Goal: Information Seeking & Learning: Find specific fact

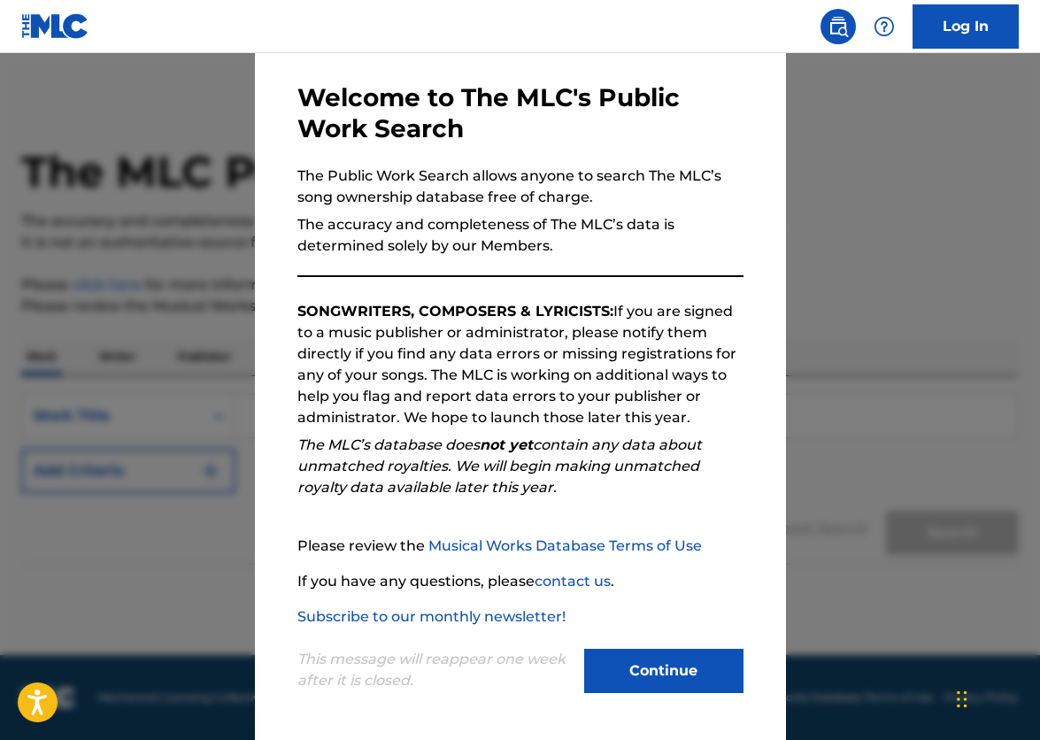
scroll to position [70, 0]
click at [635, 677] on button "Continue" at bounding box center [663, 671] width 159 height 44
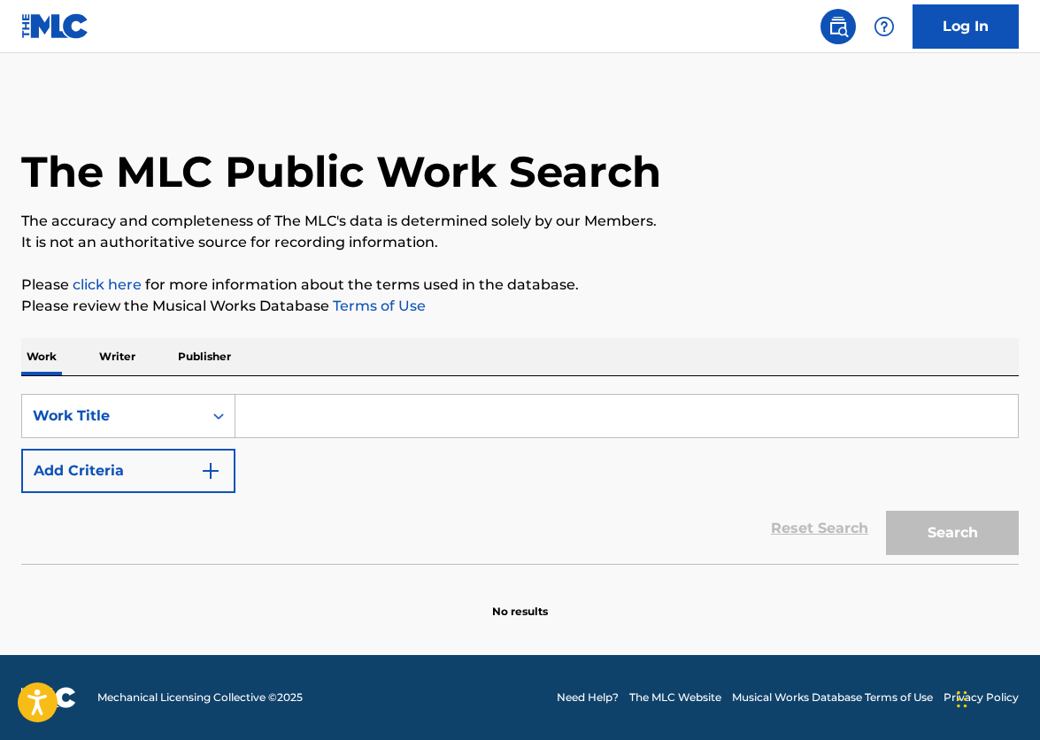
click at [269, 423] on input "Search Form" at bounding box center [627, 416] width 783 height 43
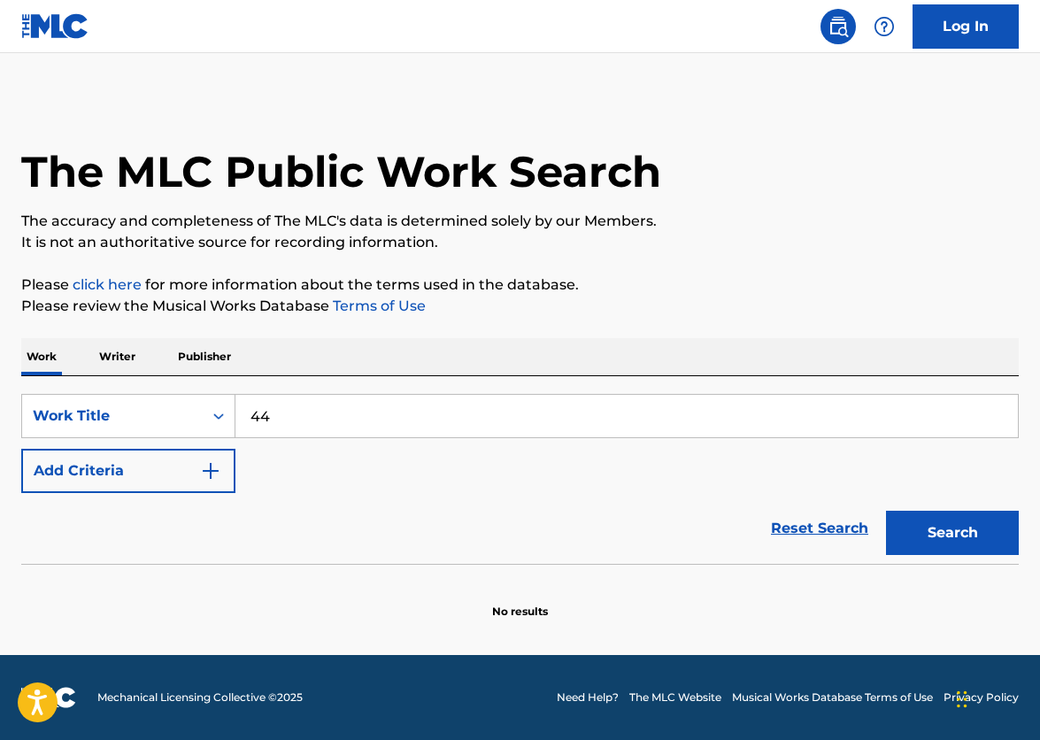
type input "4"
type input "/"
click at [953, 533] on button "Search" at bounding box center [952, 533] width 133 height 44
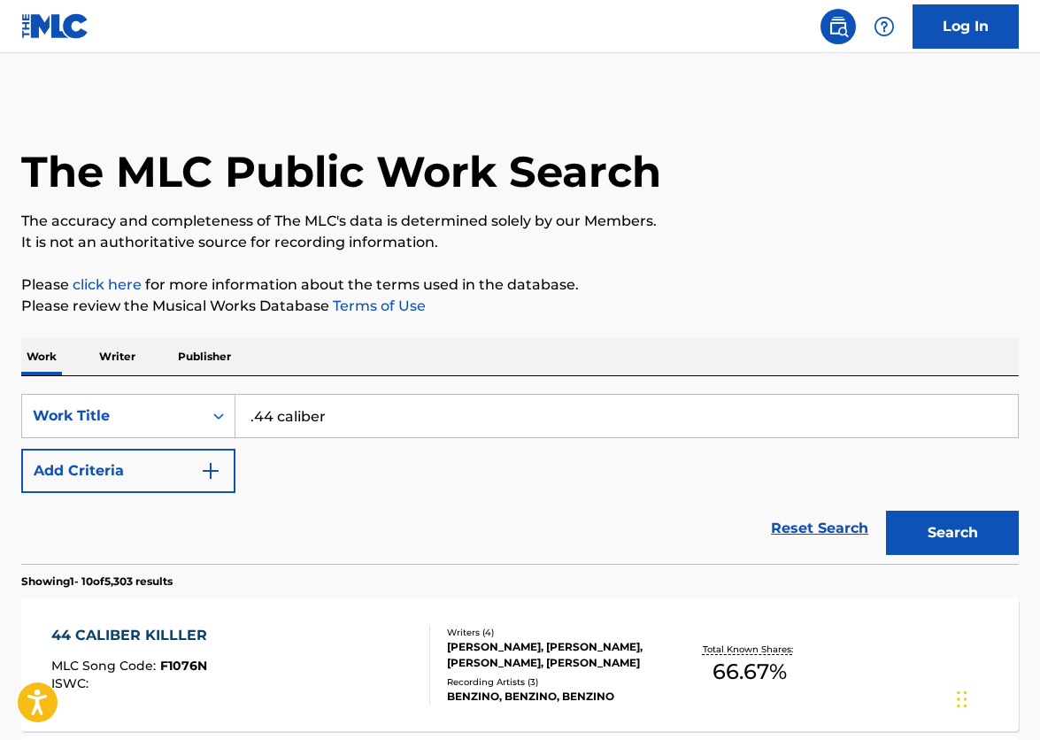
scroll to position [0, 0]
click at [944, 529] on button "Search" at bounding box center [952, 533] width 133 height 44
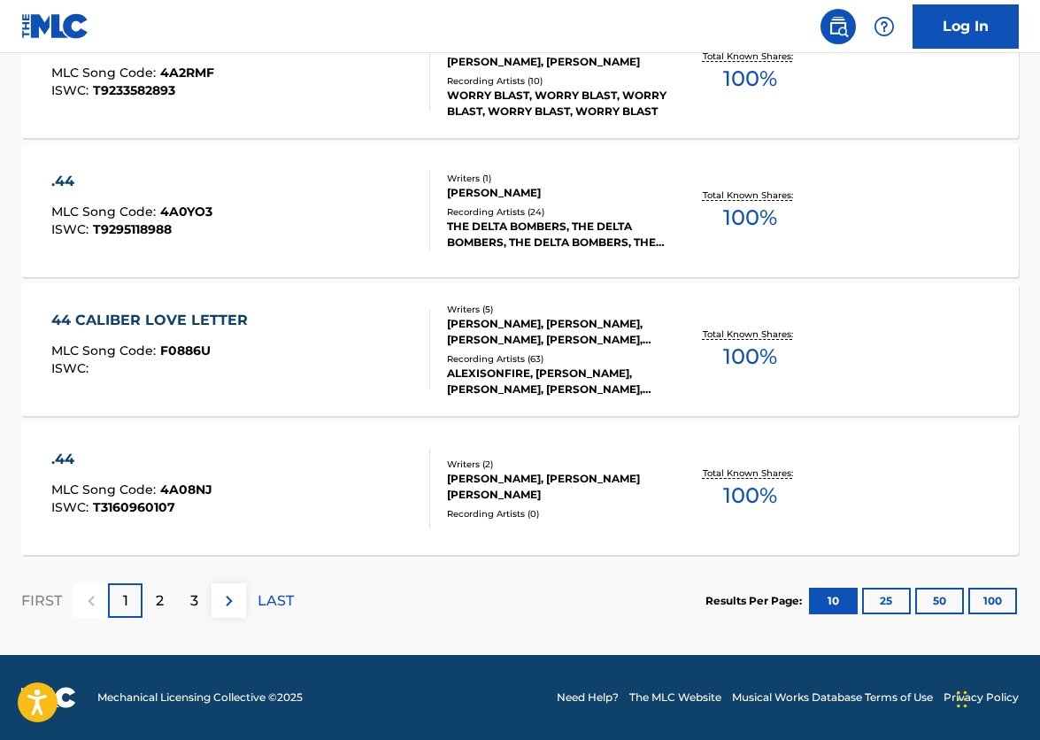
click at [157, 604] on p "2" at bounding box center [160, 601] width 8 height 21
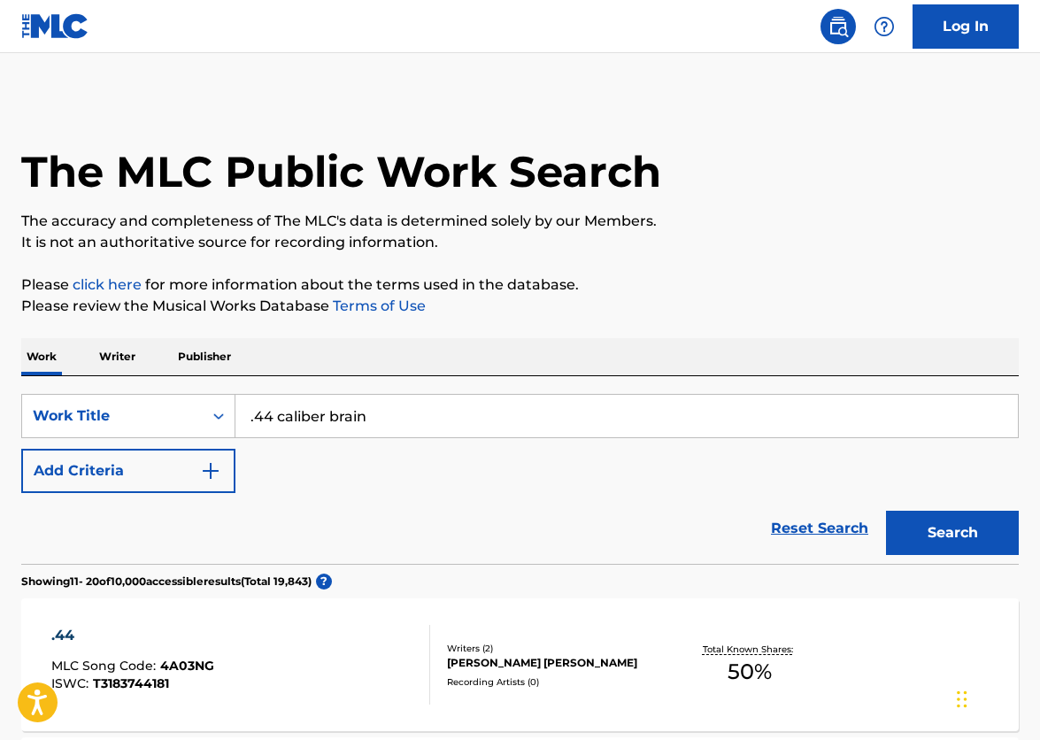
click at [397, 408] on input ".44 caliber brain" at bounding box center [627, 416] width 783 height 43
click at [953, 533] on button "Search" at bounding box center [952, 533] width 133 height 44
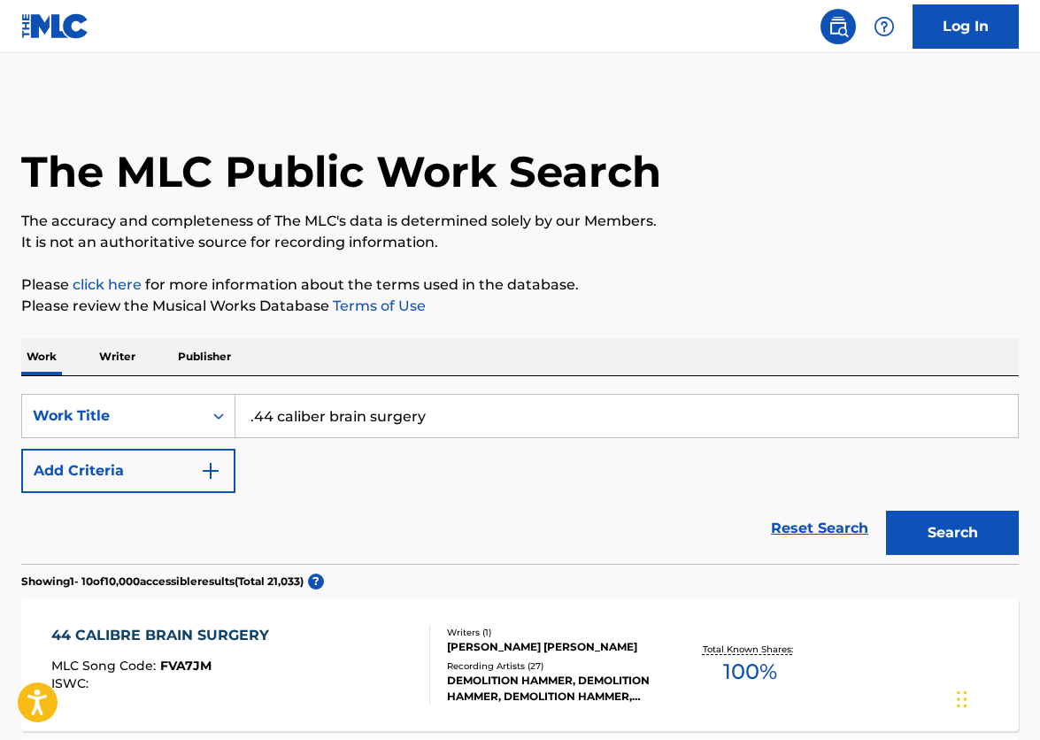
drag, startPoint x: 473, startPoint y: 422, endPoint x: 247, endPoint y: 406, distance: 226.4
click at [247, 404] on input ".44 caliber brain surgery" at bounding box center [627, 416] width 783 height 43
type input "demolition hammer"
click at [953, 533] on button "Search" at bounding box center [952, 533] width 133 height 44
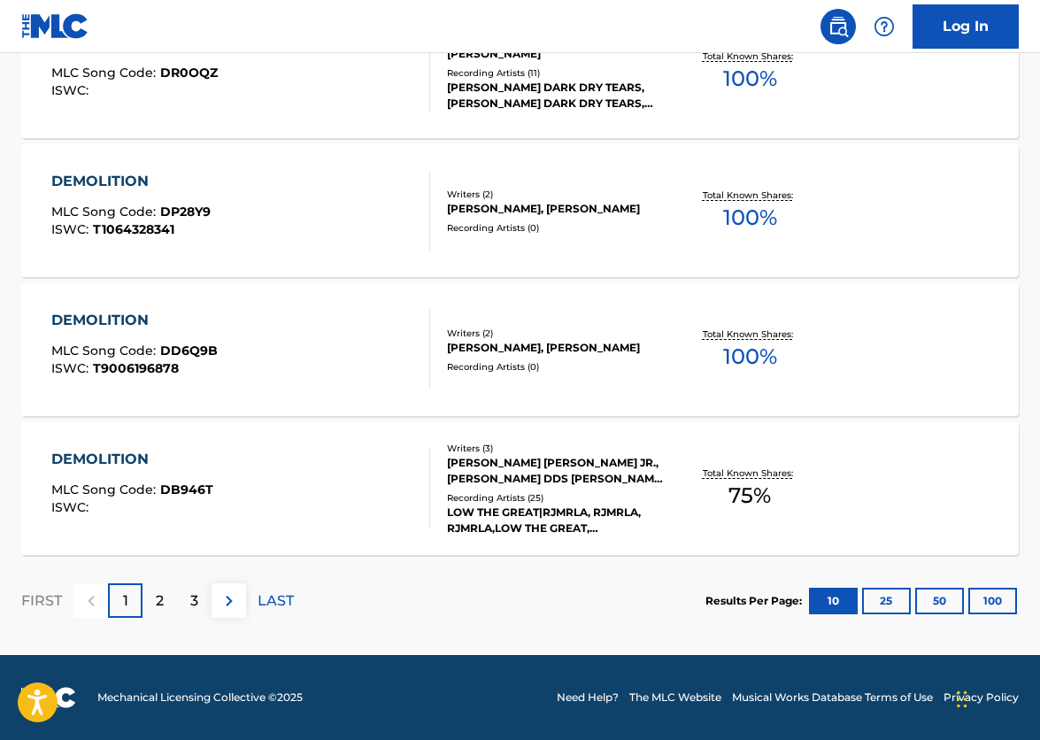
scroll to position [1427, 0]
click at [160, 602] on p "2" at bounding box center [160, 601] width 8 height 21
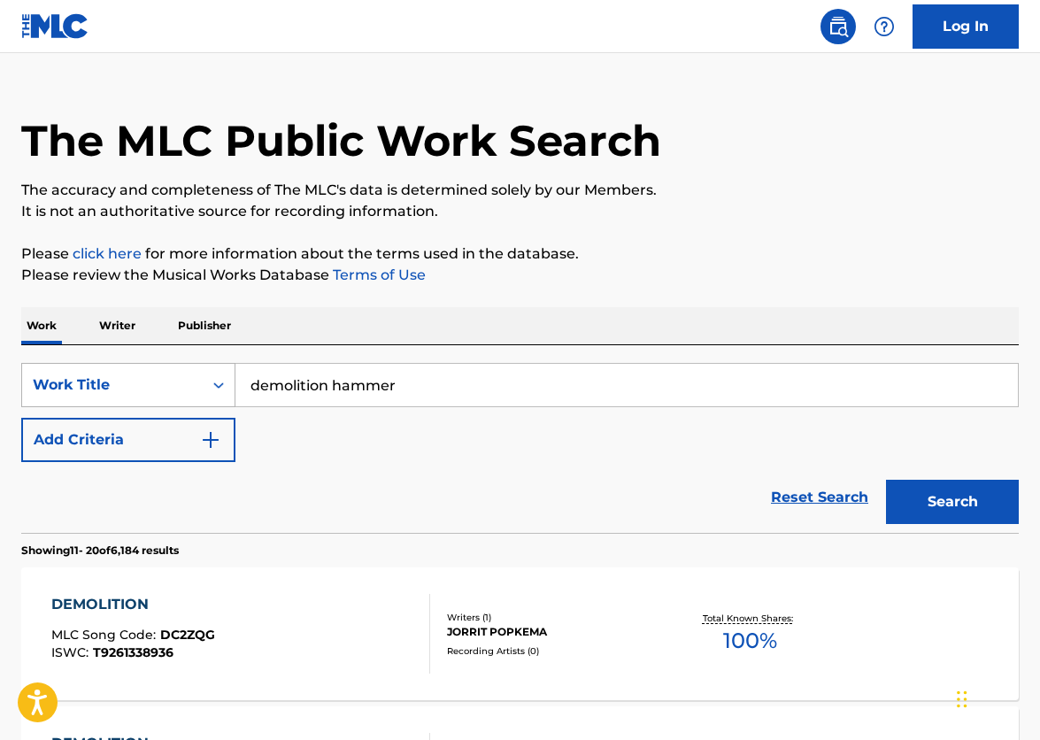
click at [202, 382] on div "Work Title" at bounding box center [112, 385] width 181 height 34
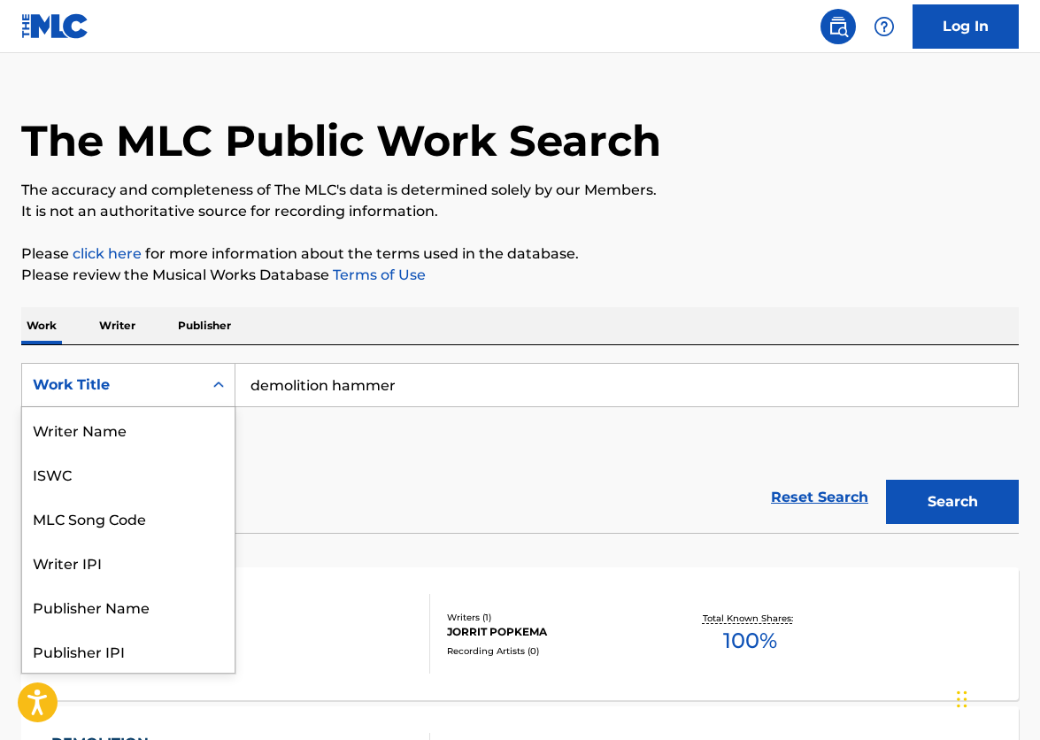
scroll to position [89, 0]
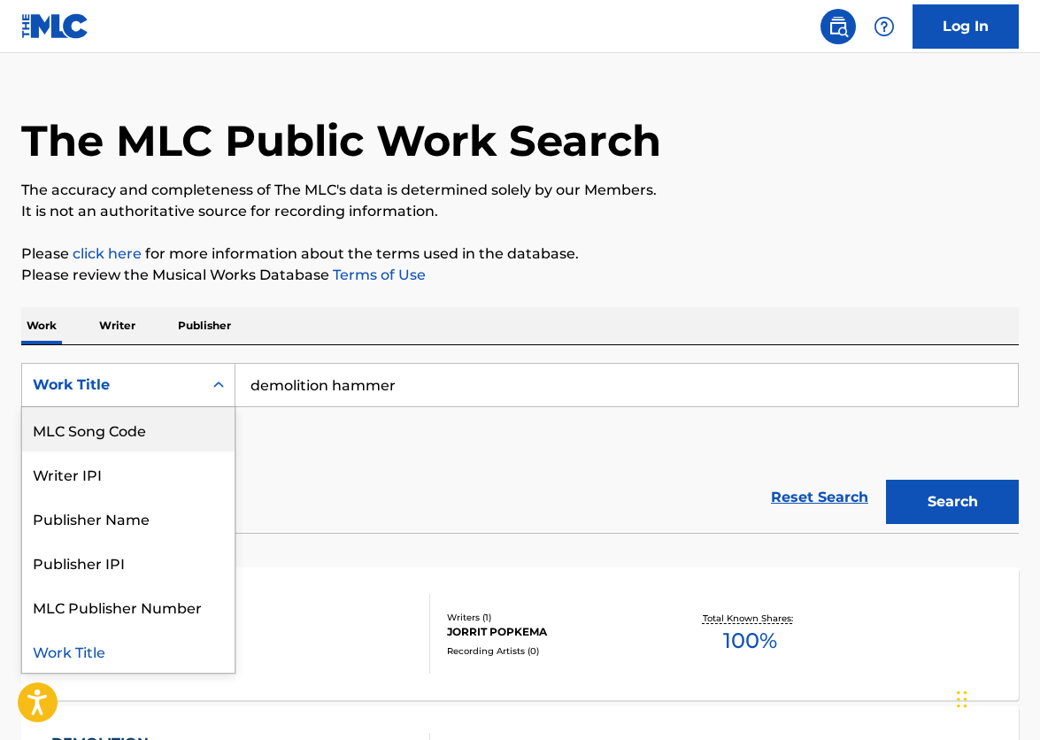
click at [362, 443] on div "SearchWithCriteria9d7a2a11-37d1-44f8-85dc-1ee0f9e18af4 MLC Song Code, 3 of 8. 8…" at bounding box center [520, 412] width 998 height 99
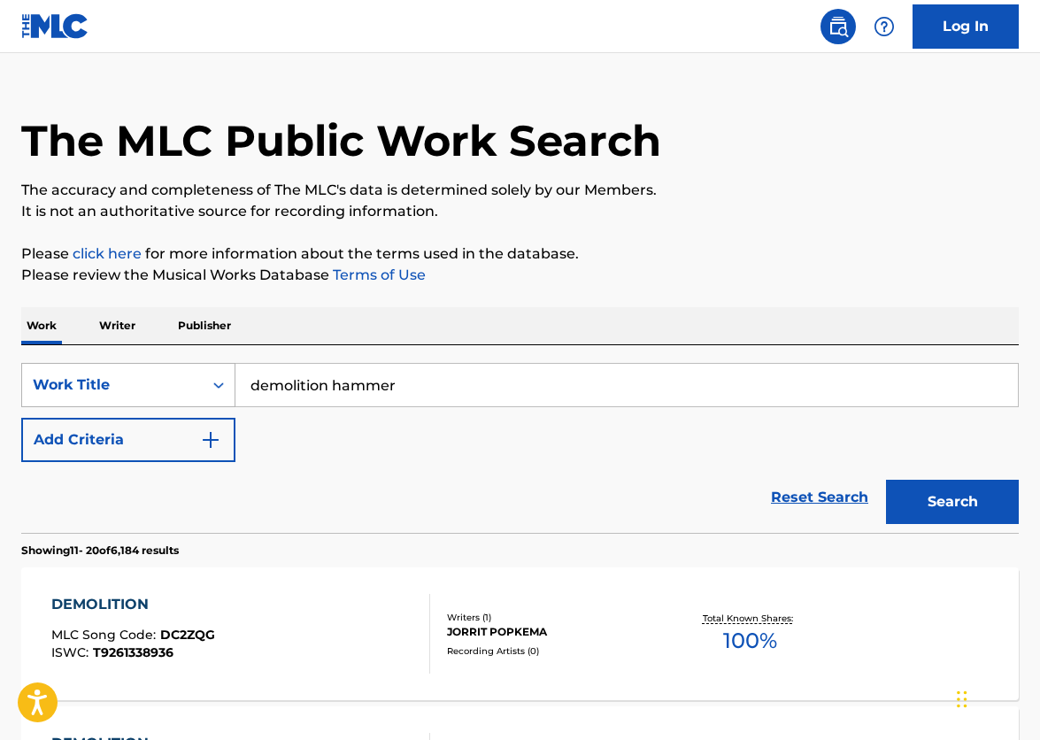
click at [173, 387] on div "Work Title" at bounding box center [112, 385] width 159 height 21
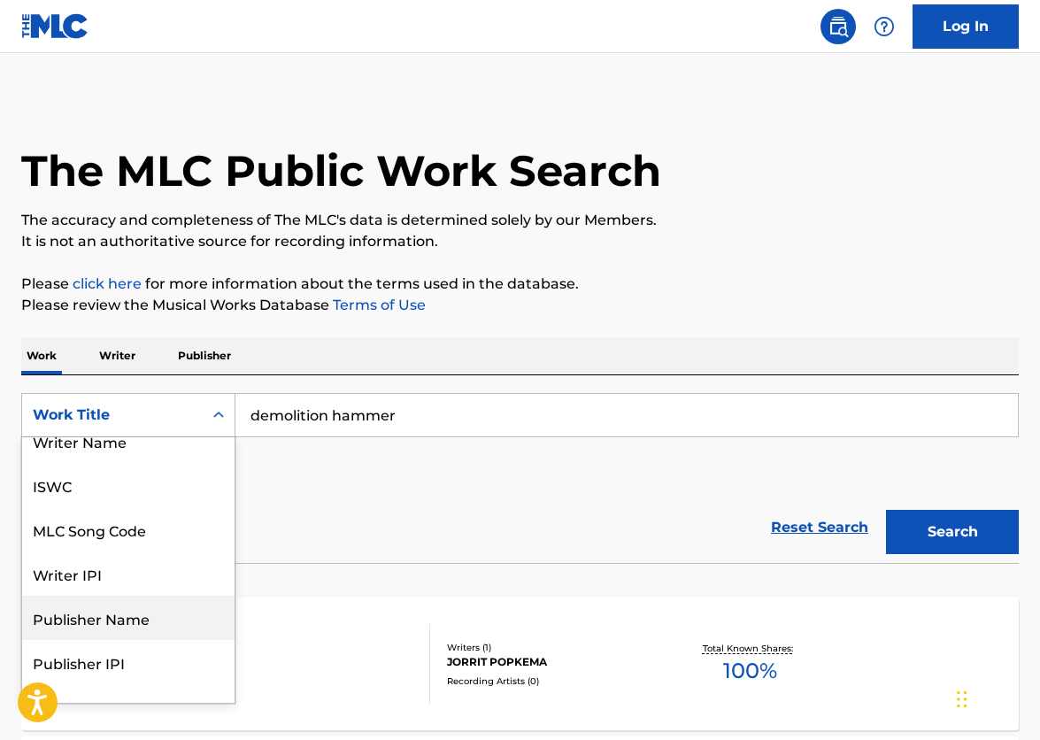
scroll to position [0, 0]
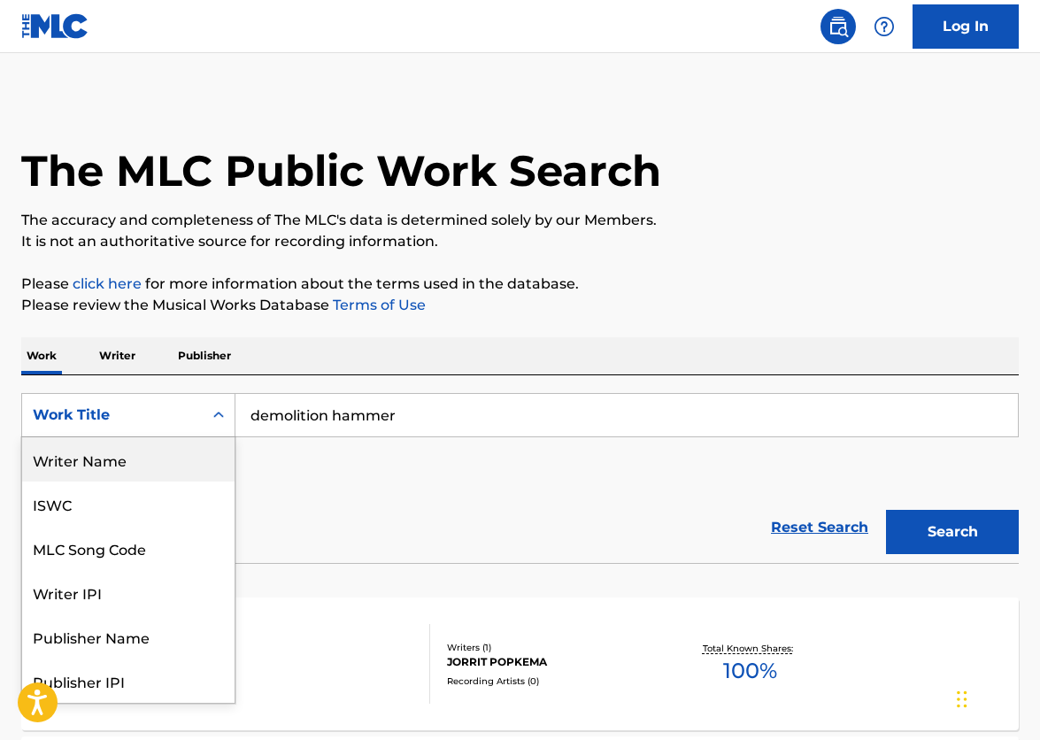
click at [126, 466] on div "Writer Name" at bounding box center [128, 459] width 213 height 44
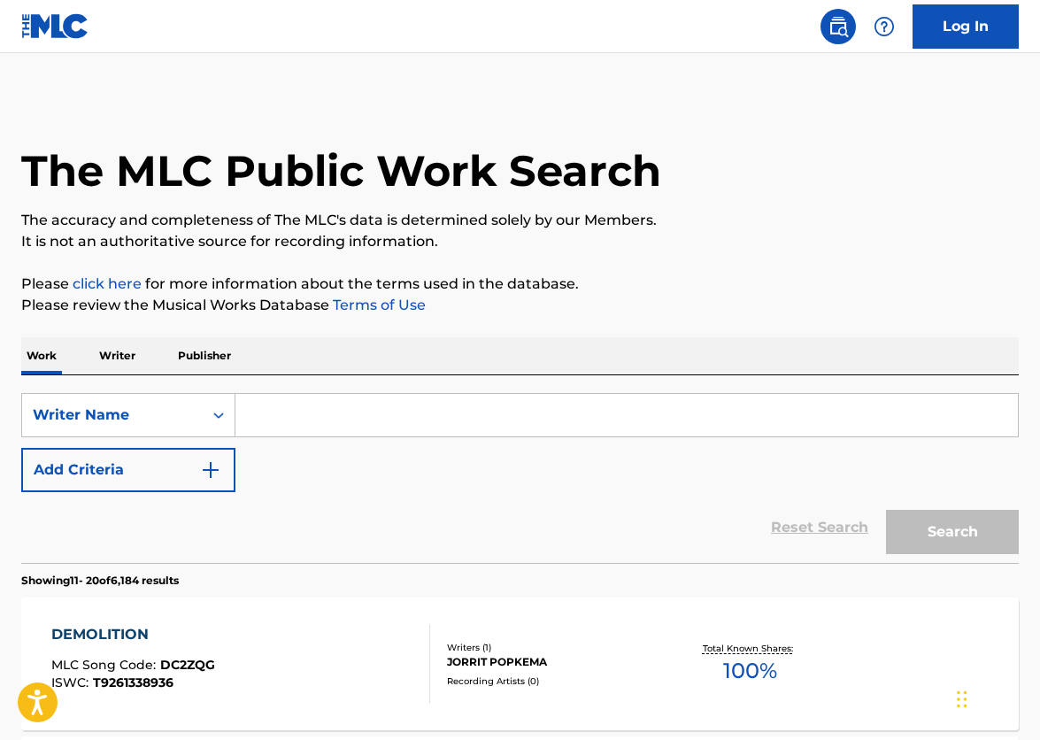
click at [292, 413] on input "Search Form" at bounding box center [627, 415] width 783 height 43
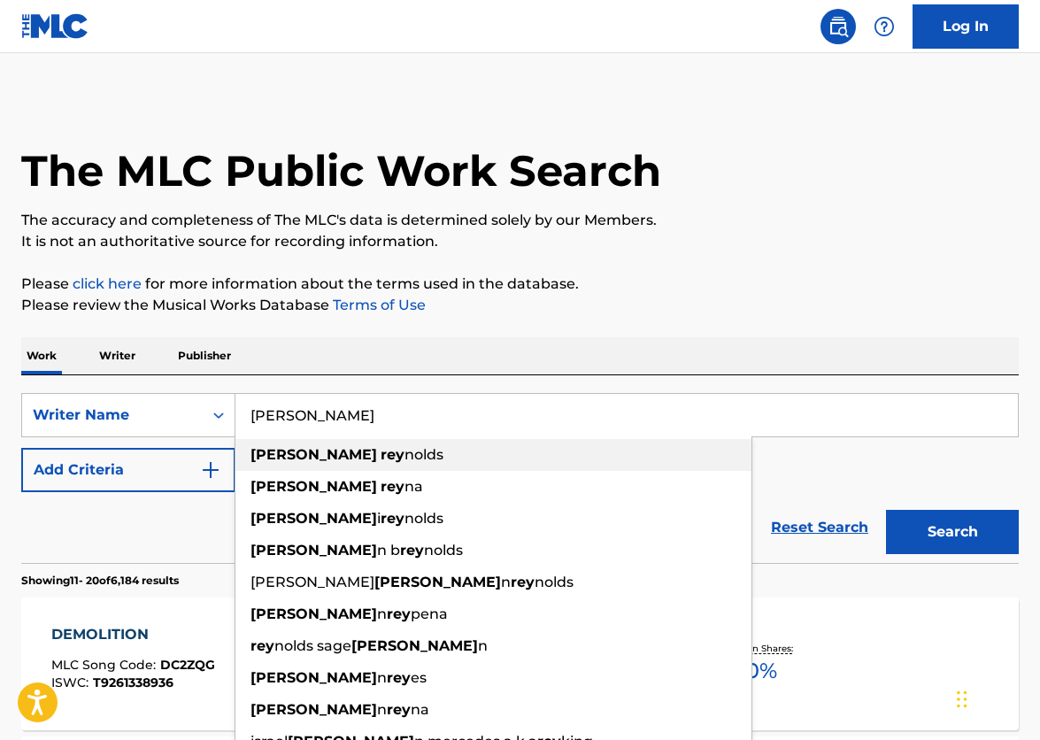
click at [277, 454] on strong "[PERSON_NAME]" at bounding box center [314, 454] width 127 height 17
type input "[PERSON_NAME]"
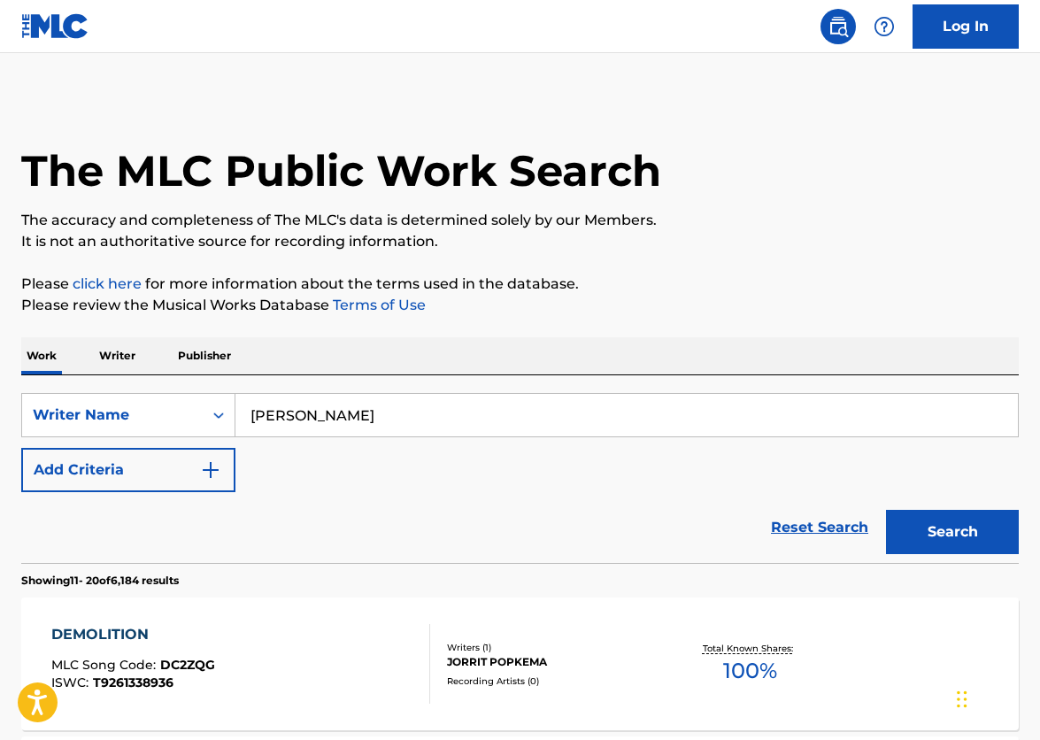
click at [970, 545] on button "Search" at bounding box center [952, 532] width 133 height 44
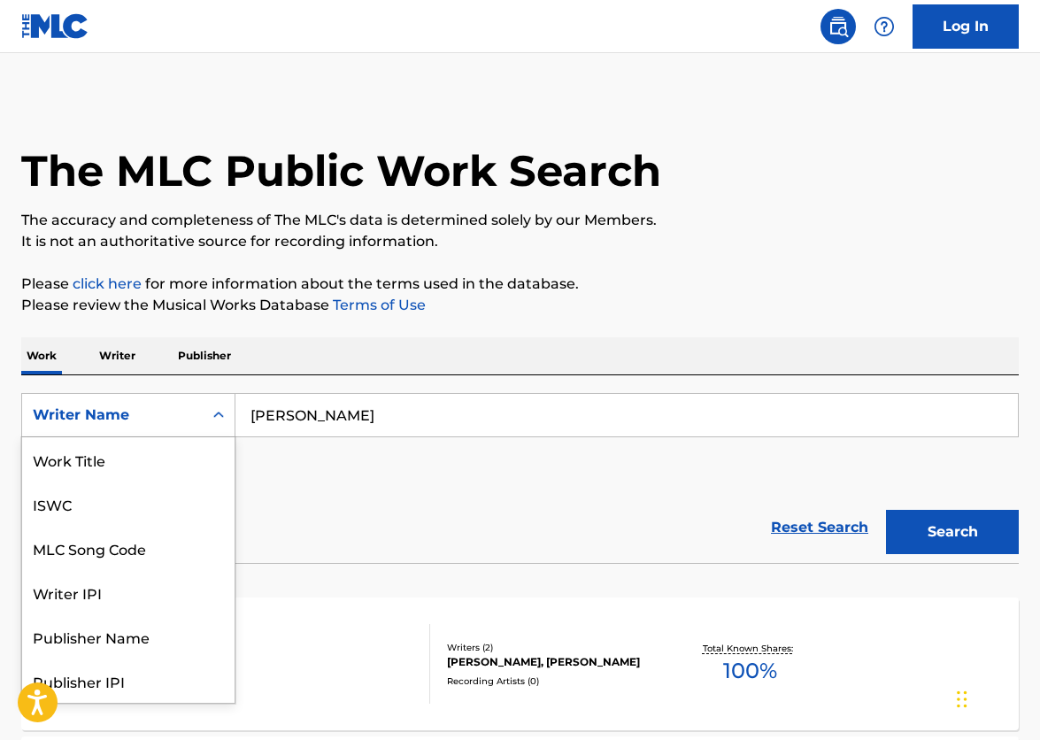
click at [164, 406] on div "Writer Name" at bounding box center [112, 415] width 159 height 21
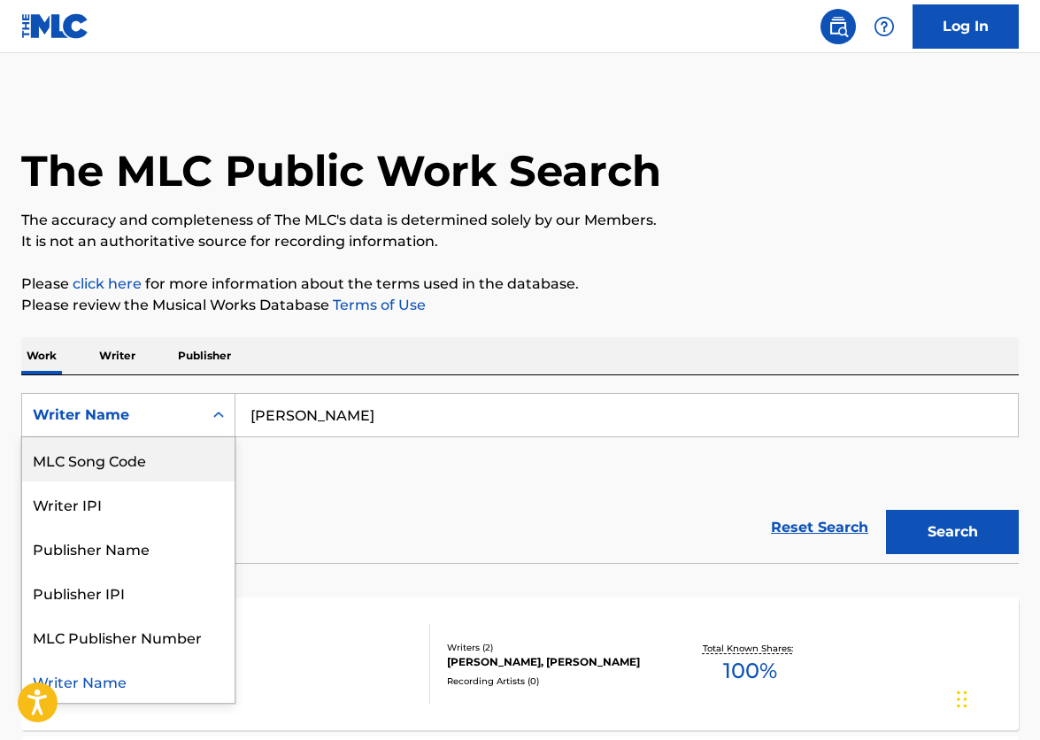
click at [197, 458] on div "MLC Song Code" at bounding box center [128, 459] width 213 height 44
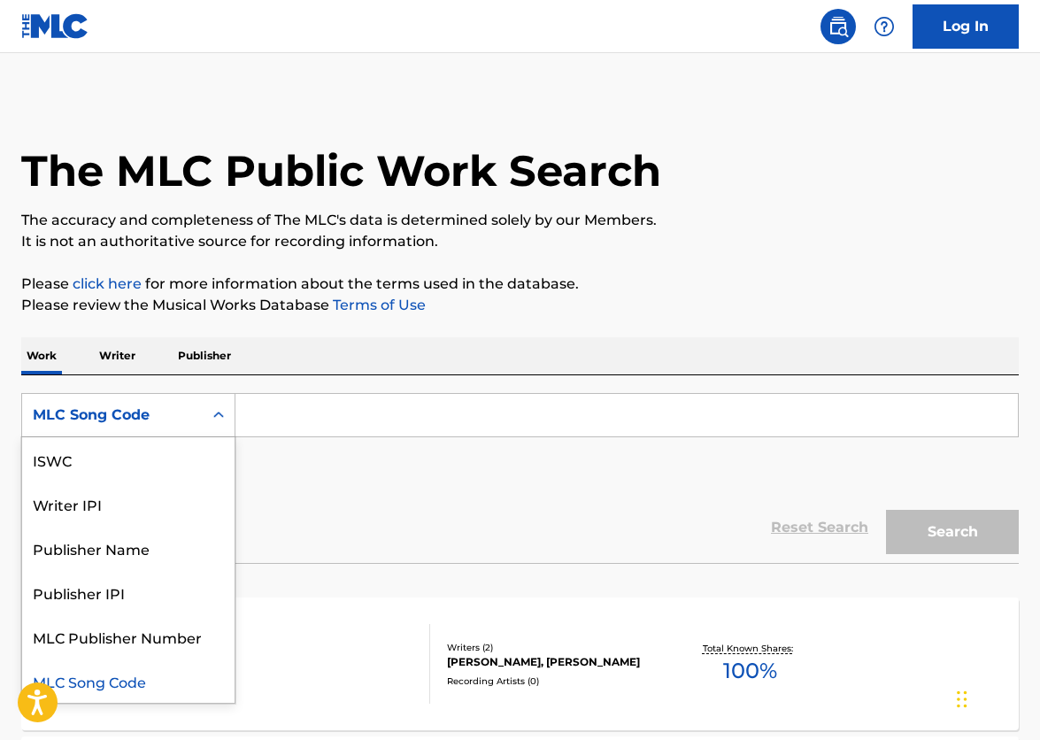
click at [199, 421] on div "MLC Song Code" at bounding box center [112, 415] width 181 height 34
click at [289, 422] on input "Search Form" at bounding box center [627, 415] width 783 height 43
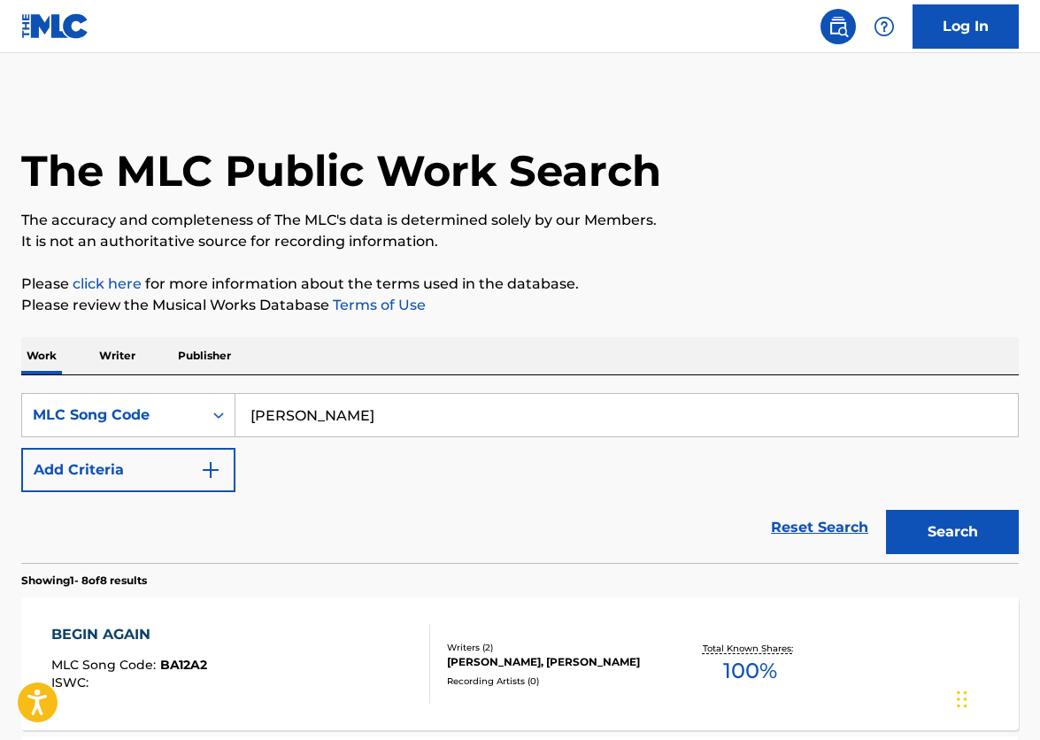
type input "[PERSON_NAME]"
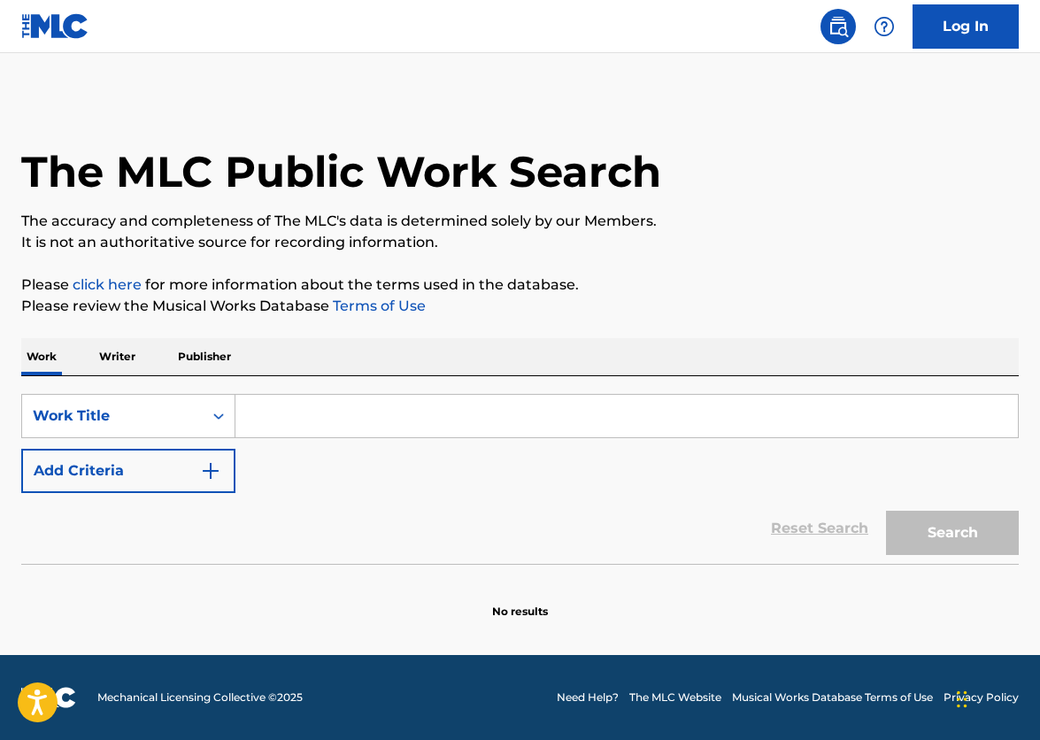
click at [298, 423] on input "Search Form" at bounding box center [627, 416] width 783 height 43
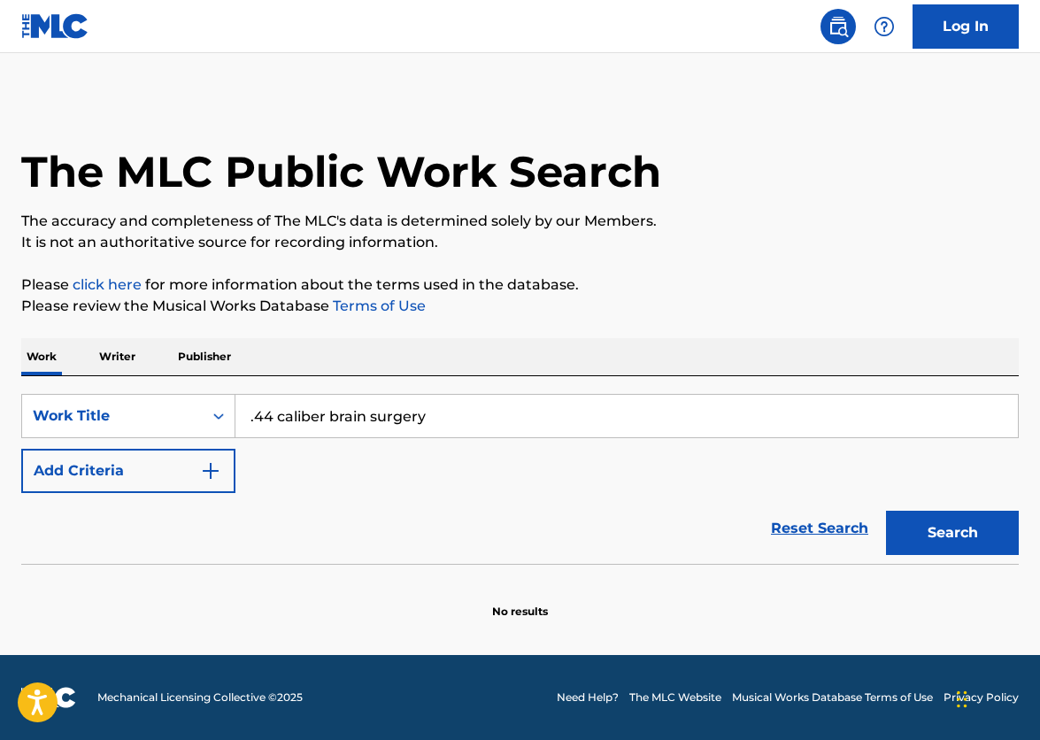
click at [953, 533] on button "Search" at bounding box center [952, 533] width 133 height 44
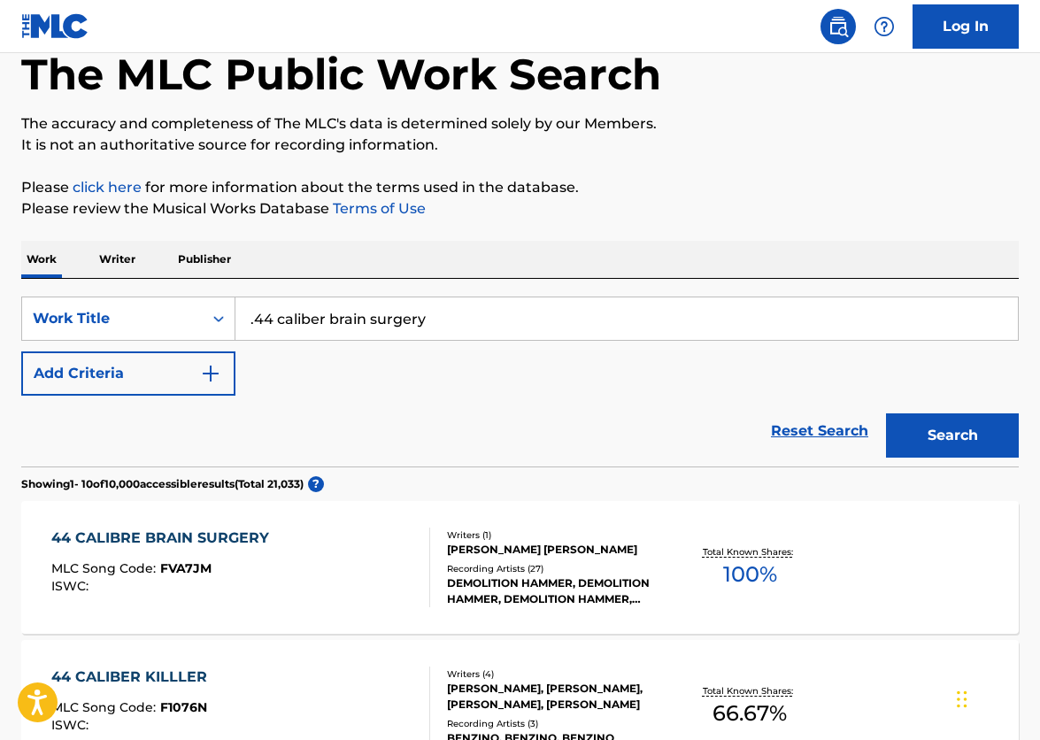
scroll to position [119, 0]
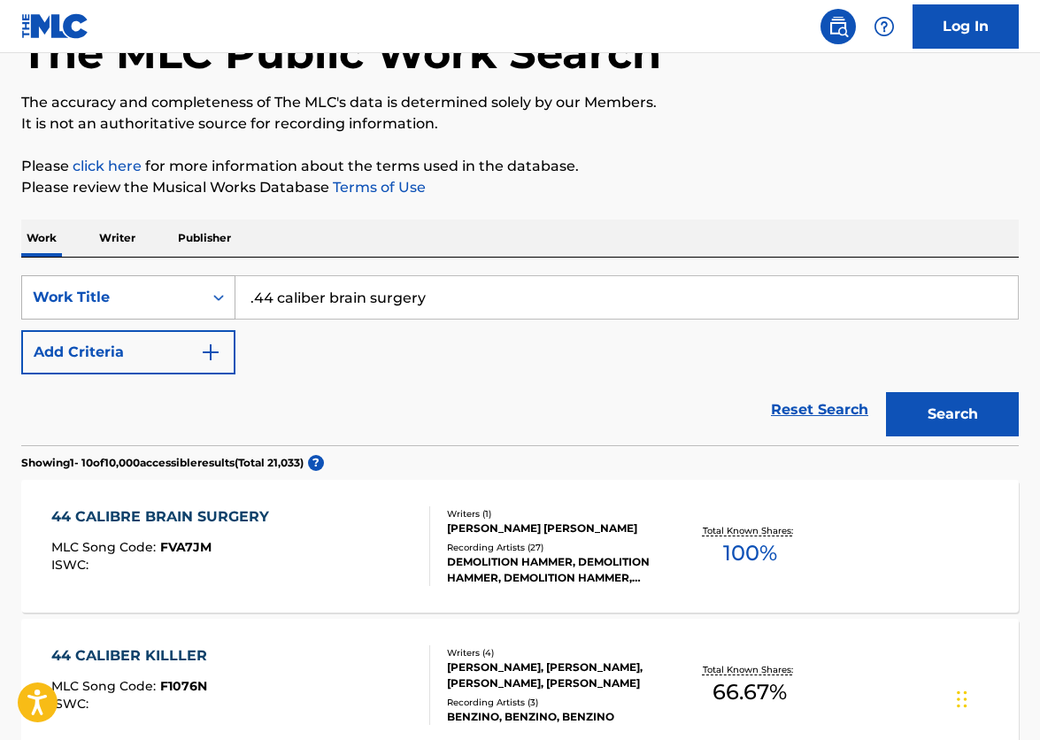
drag, startPoint x: 437, startPoint y: 299, endPoint x: 199, endPoint y: 279, distance: 239.1
click at [199, 279] on div "SearchWithCriteria22ec84d3-ca3d-4540-97eb-170ea4d501d1 Work Title .44 caliber b…" at bounding box center [520, 297] width 998 height 44
type input "Stephen Robert Reynolds"
drag, startPoint x: 201, startPoint y: 279, endPoint x: 328, endPoint y: 352, distance: 146.7
click at [339, 350] on div "SearchWithCriteria22ec84d3-ca3d-4540-97eb-170ea4d501d1 Work Title Stephen Rober…" at bounding box center [520, 324] width 998 height 99
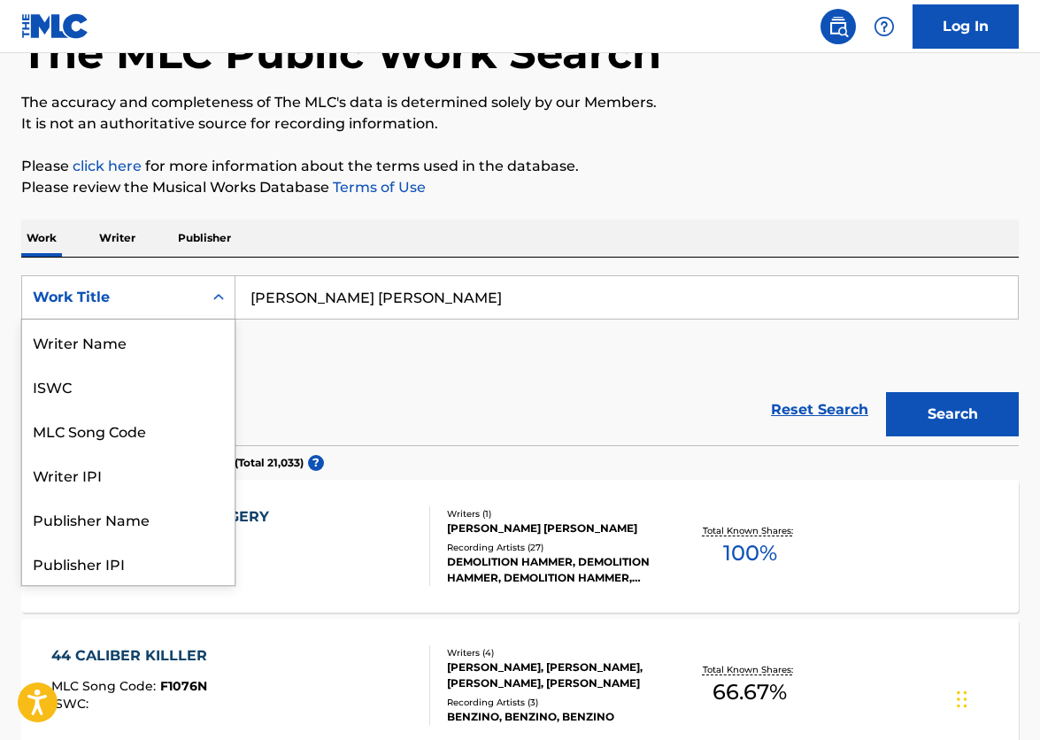
click at [179, 298] on div "Work Title" at bounding box center [112, 297] width 159 height 21
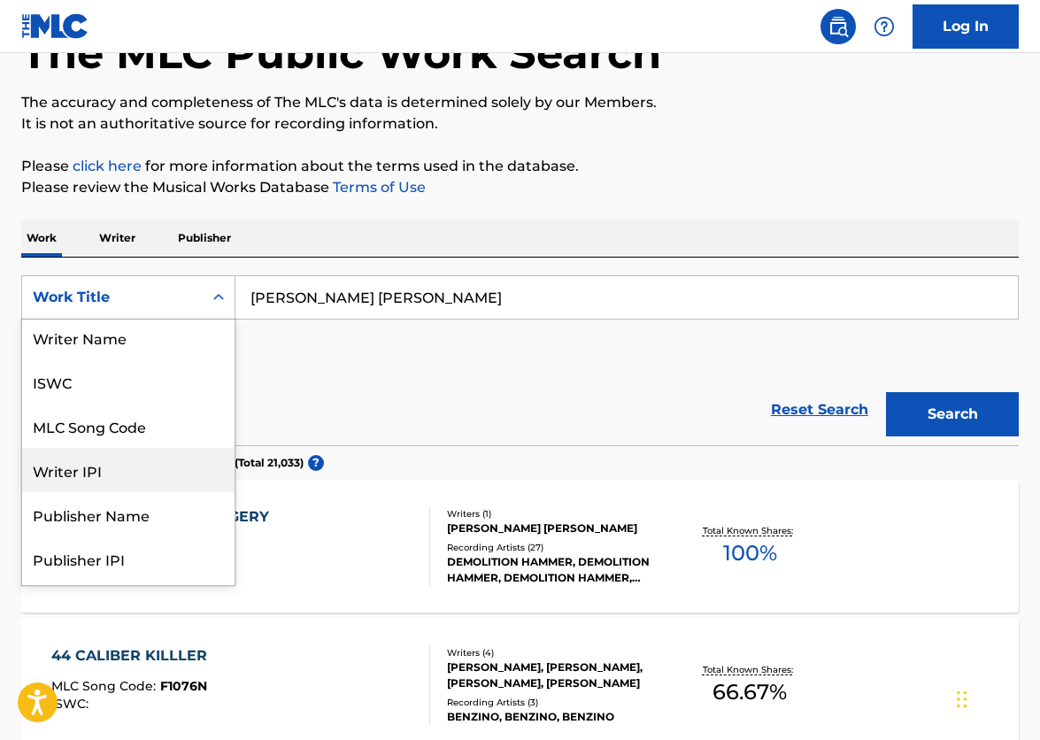
scroll to position [0, 0]
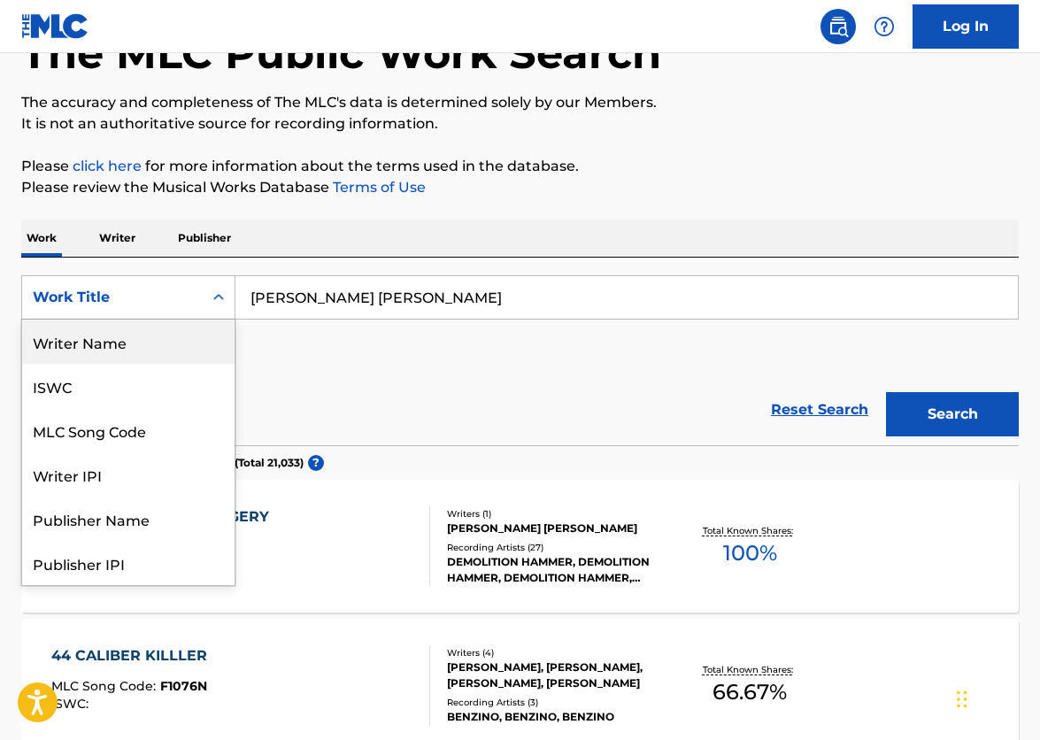
click at [129, 352] on div "Writer Name" at bounding box center [128, 342] width 213 height 44
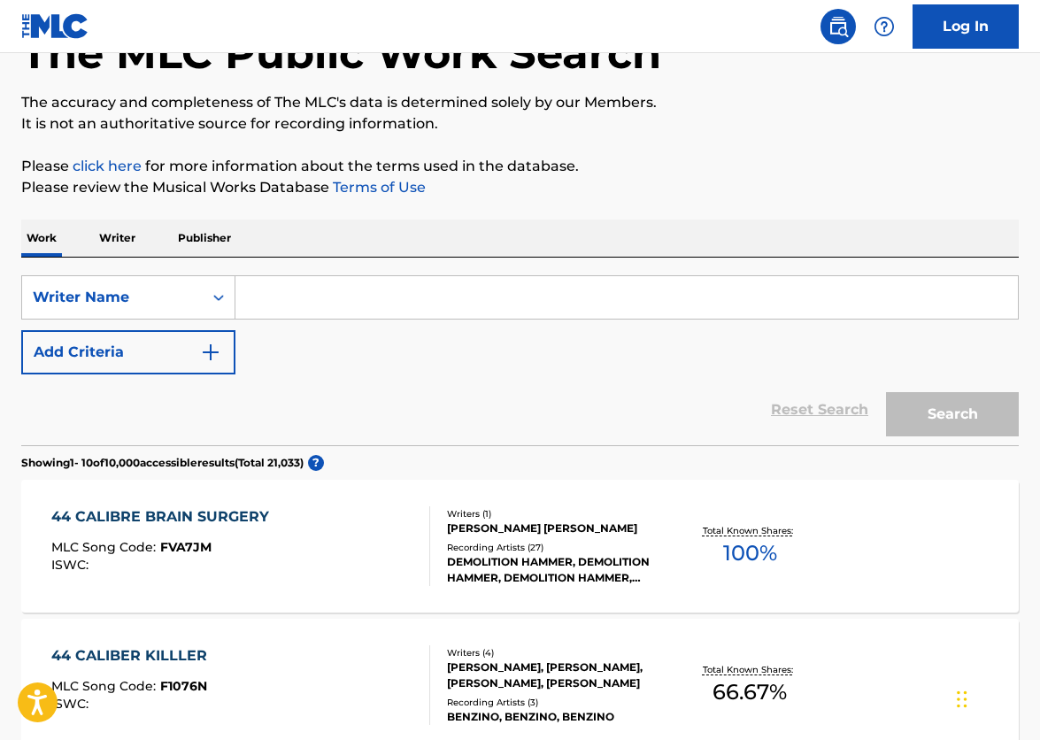
click at [660, 308] on input "Search Form" at bounding box center [627, 297] width 783 height 43
click at [606, 532] on div "[PERSON_NAME] [PERSON_NAME]" at bounding box center [557, 529] width 220 height 16
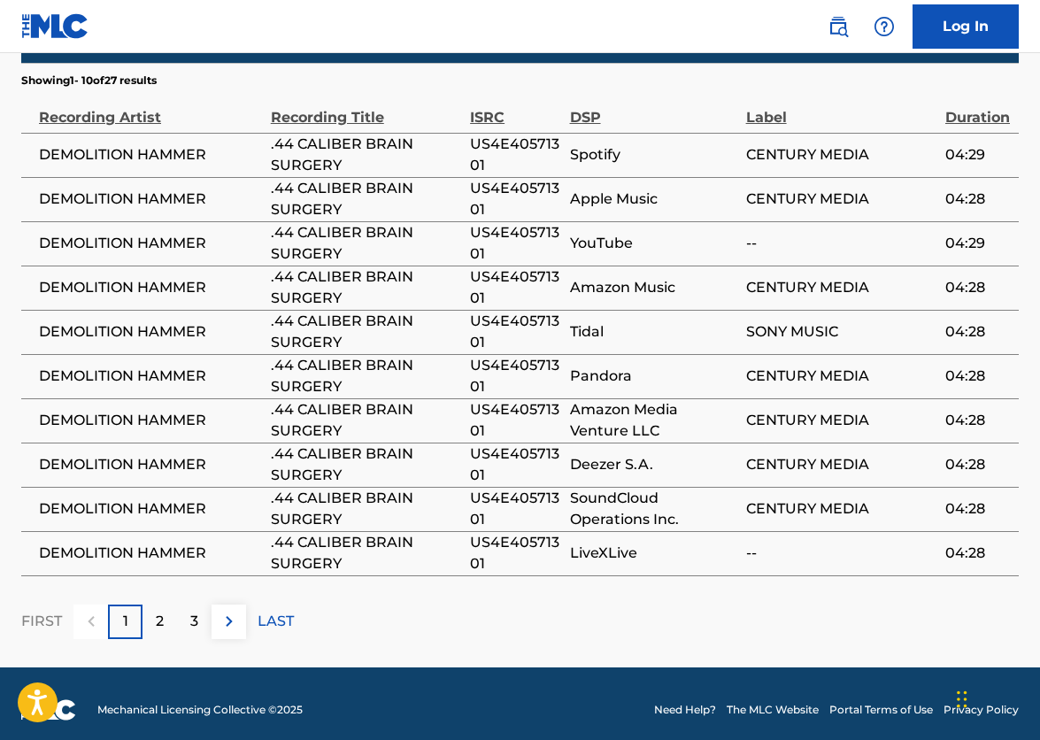
scroll to position [1082, 0]
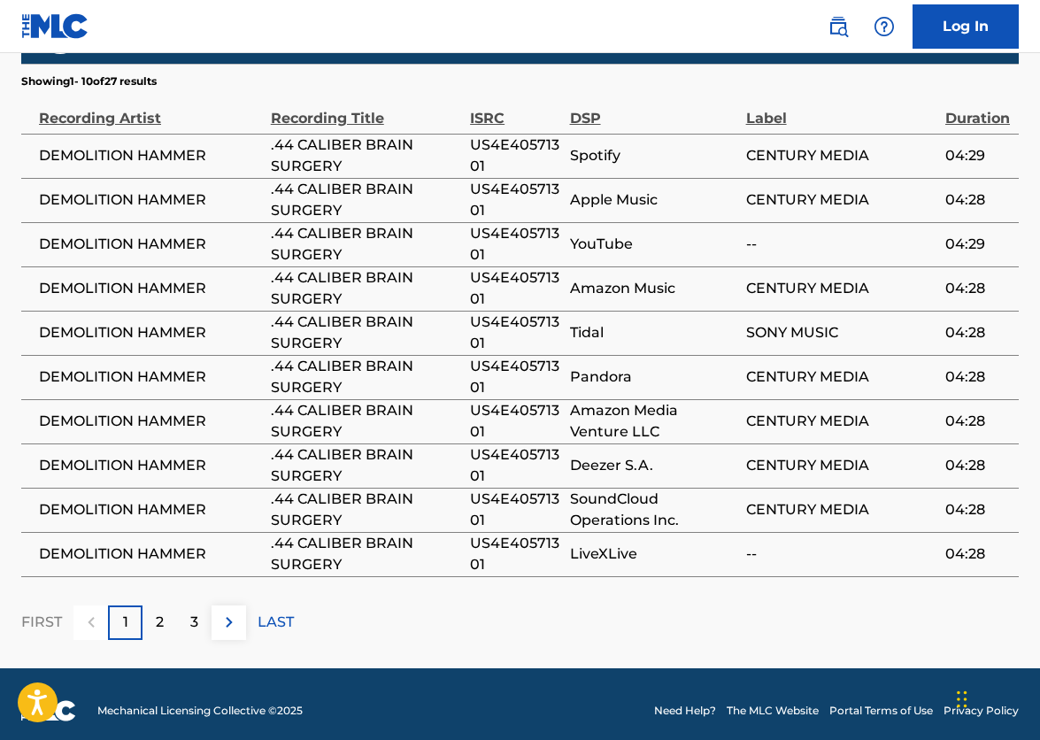
click at [149, 609] on div "2" at bounding box center [160, 623] width 35 height 35
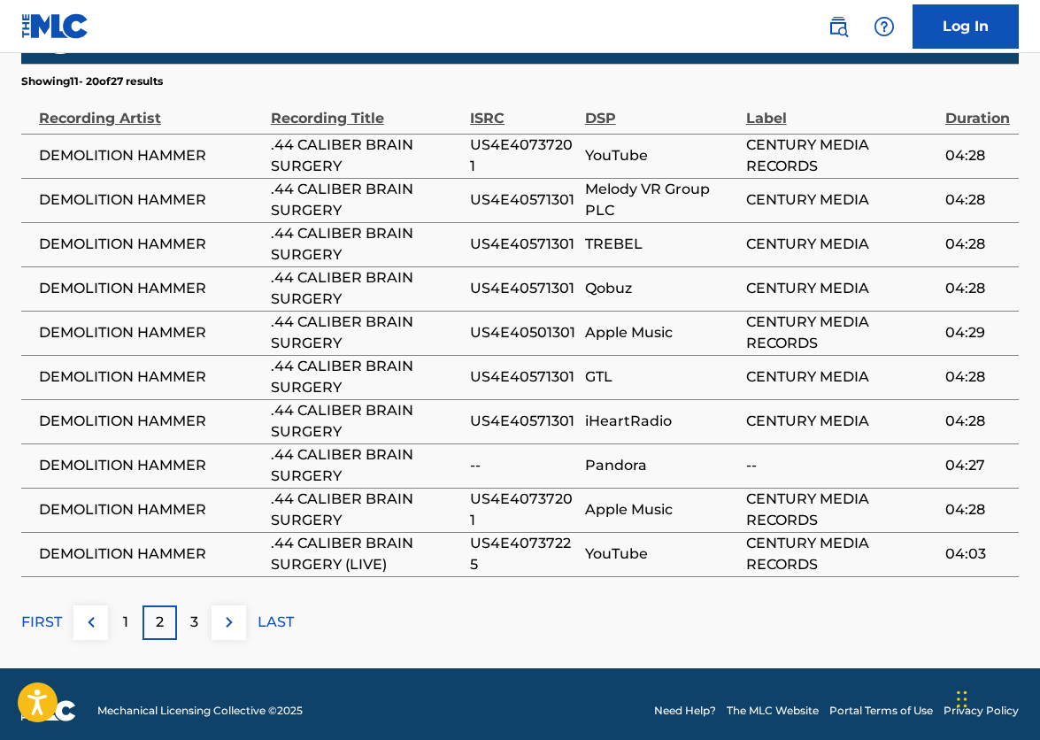
click at [196, 618] on p "3" at bounding box center [194, 622] width 8 height 21
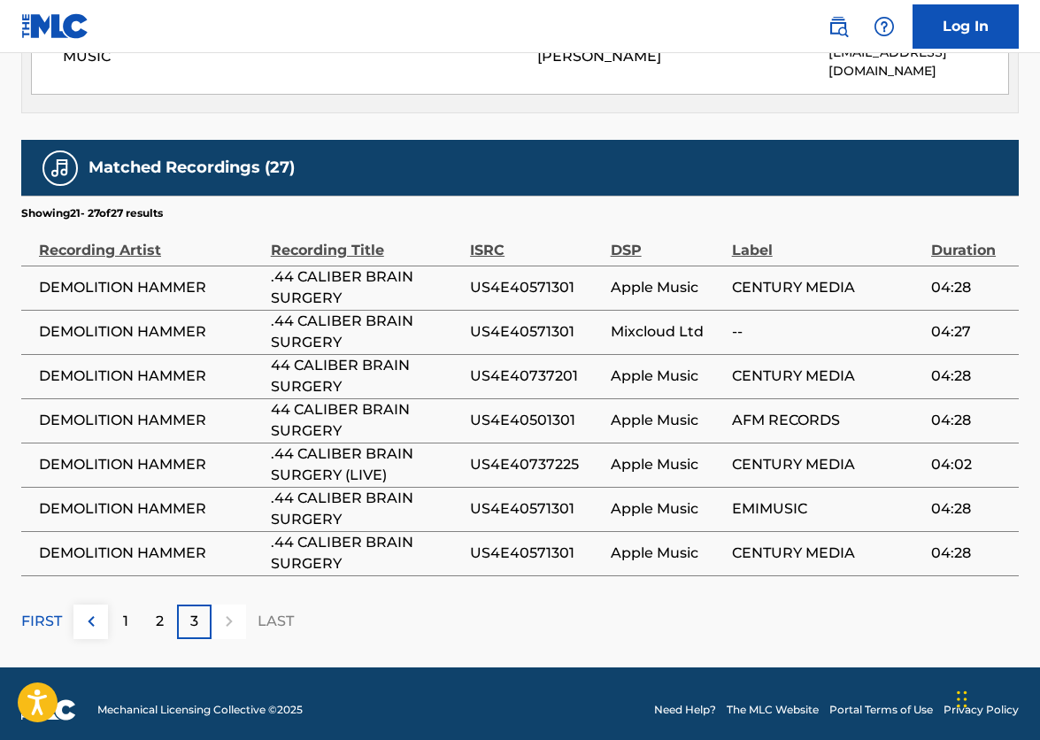
scroll to position [949, 0]
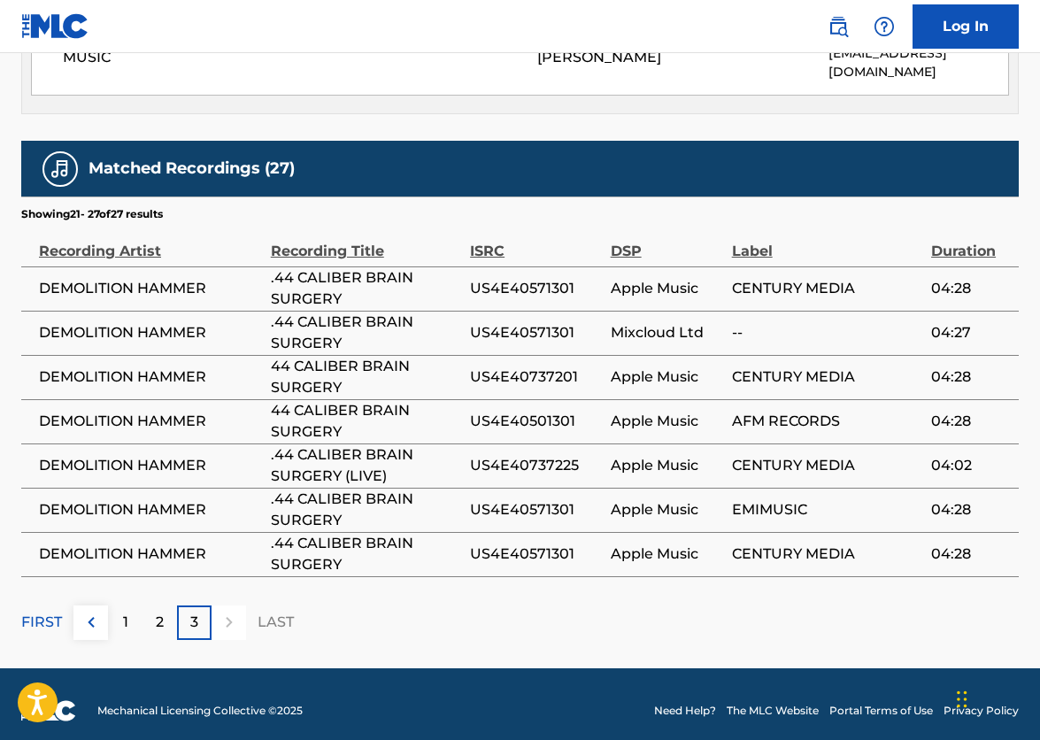
click at [162, 613] on p "2" at bounding box center [160, 622] width 8 height 21
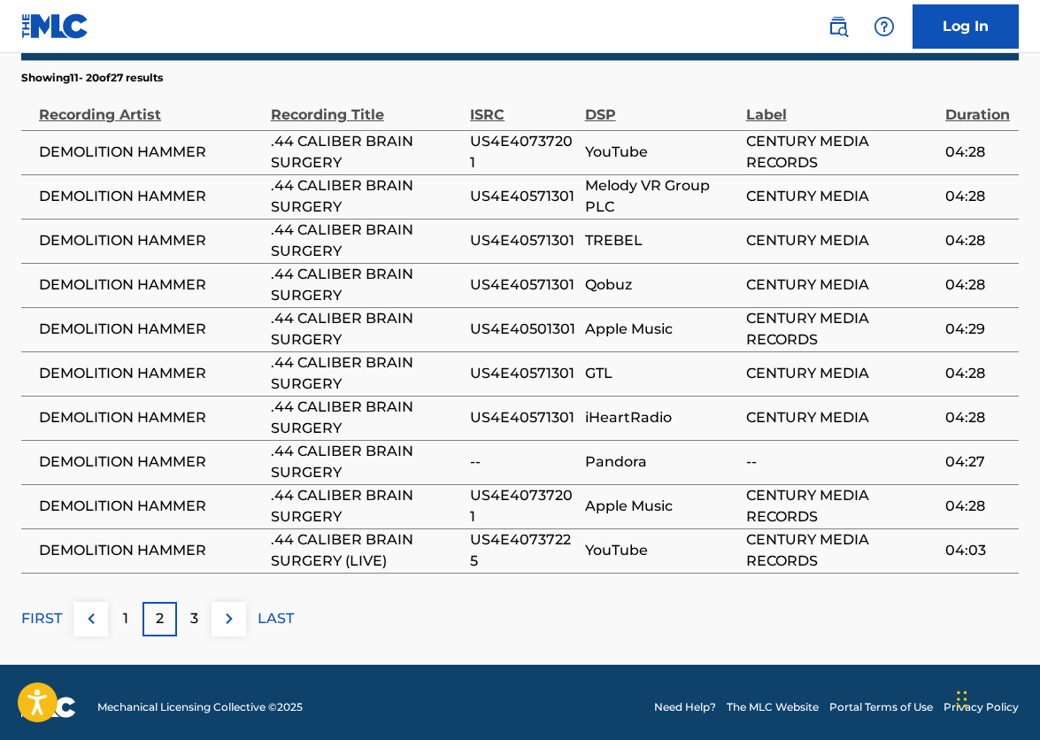
scroll to position [1081, 0]
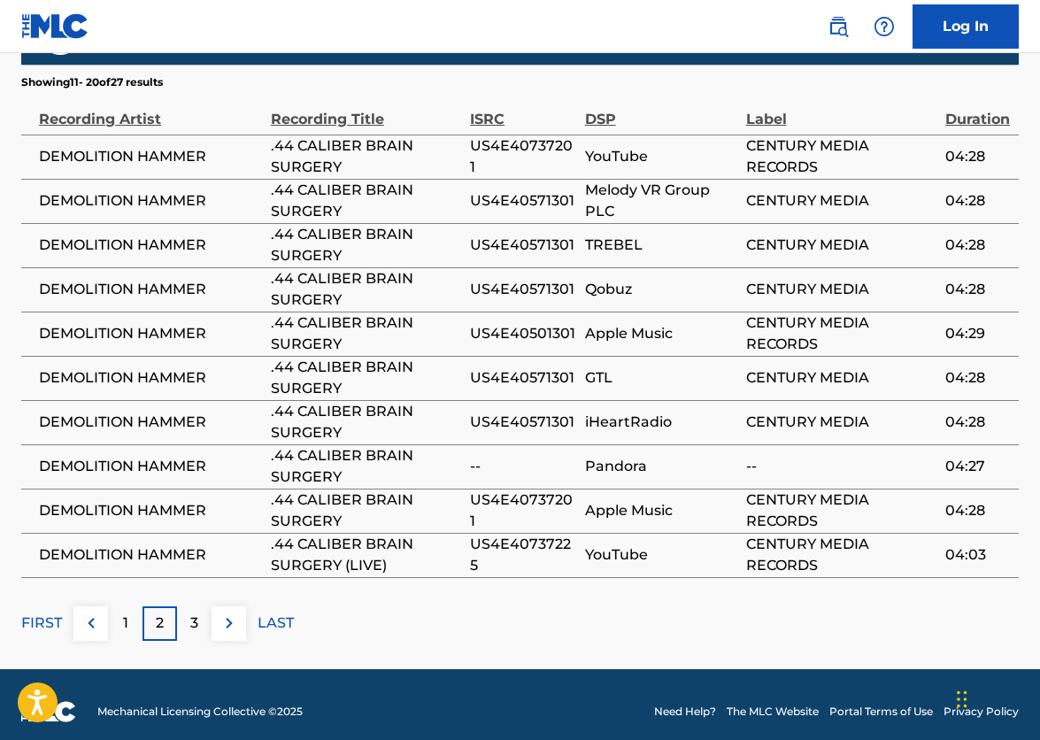
click at [131, 619] on div "1" at bounding box center [125, 624] width 35 height 35
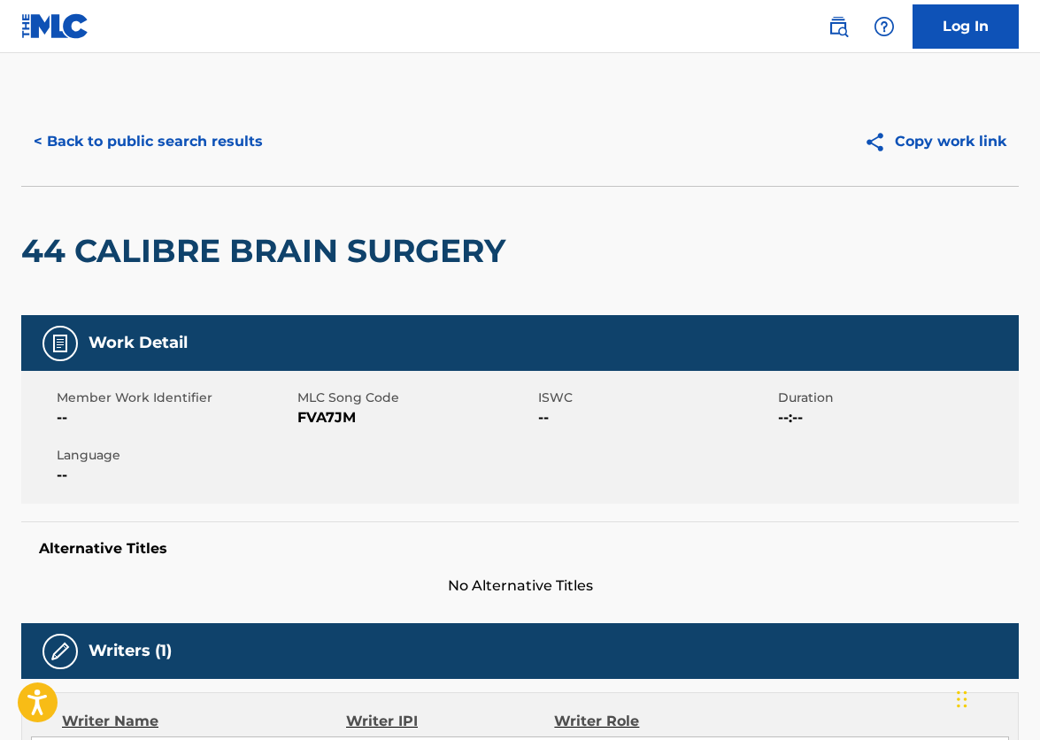
scroll to position [0, 0]
click at [219, 150] on button "< Back to public search results" at bounding box center [148, 142] width 254 height 44
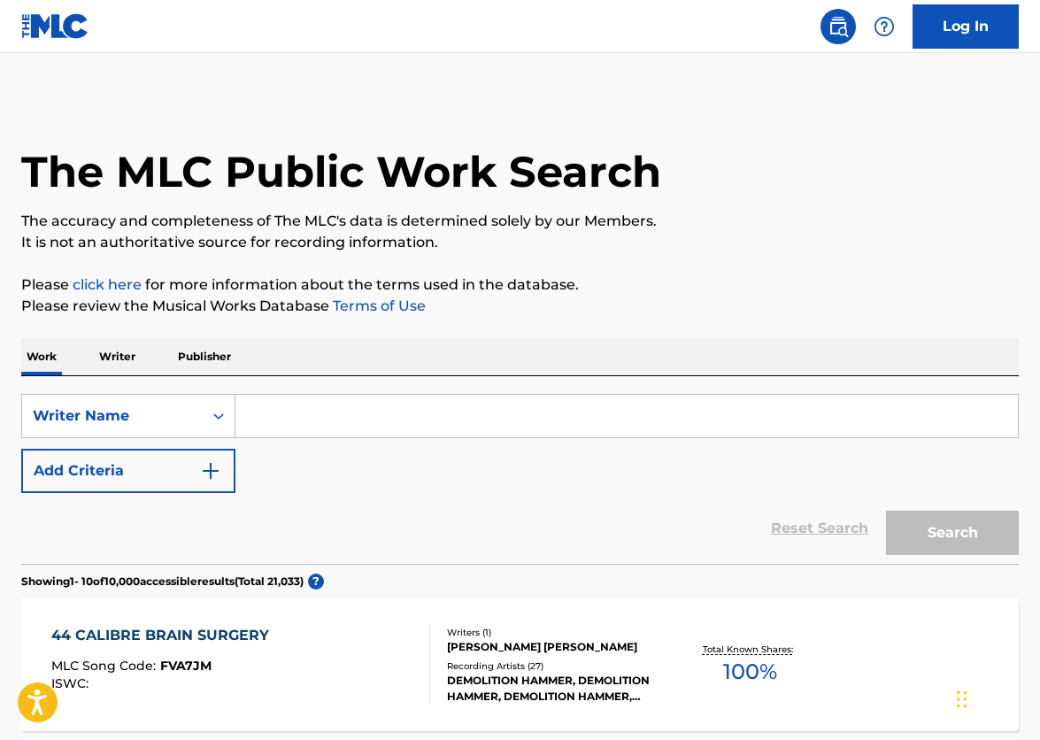
scroll to position [119, 0]
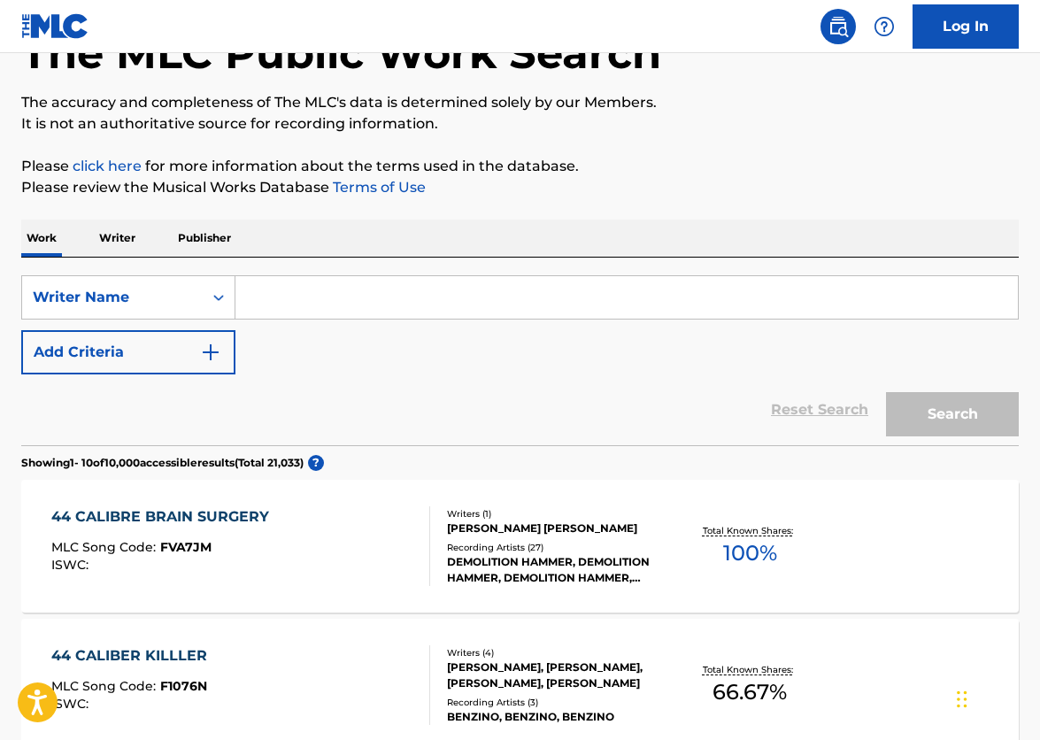
click at [273, 305] on input "Search Form" at bounding box center [627, 297] width 783 height 43
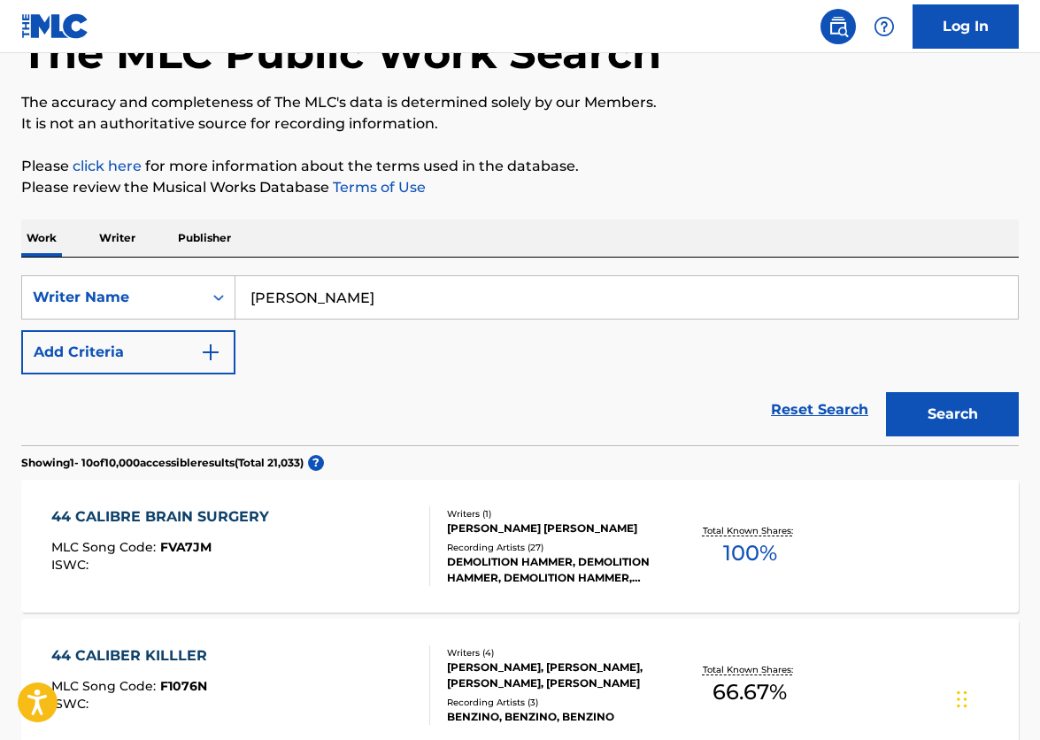
click at [953, 414] on button "Search" at bounding box center [952, 414] width 133 height 44
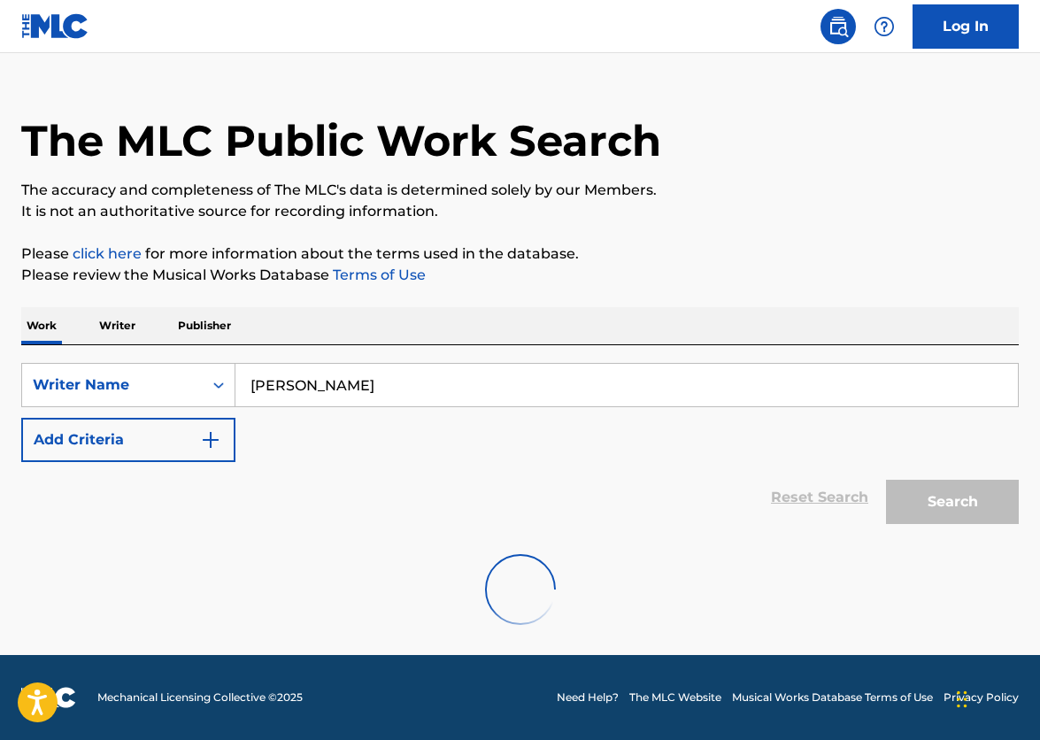
scroll to position [0, 0]
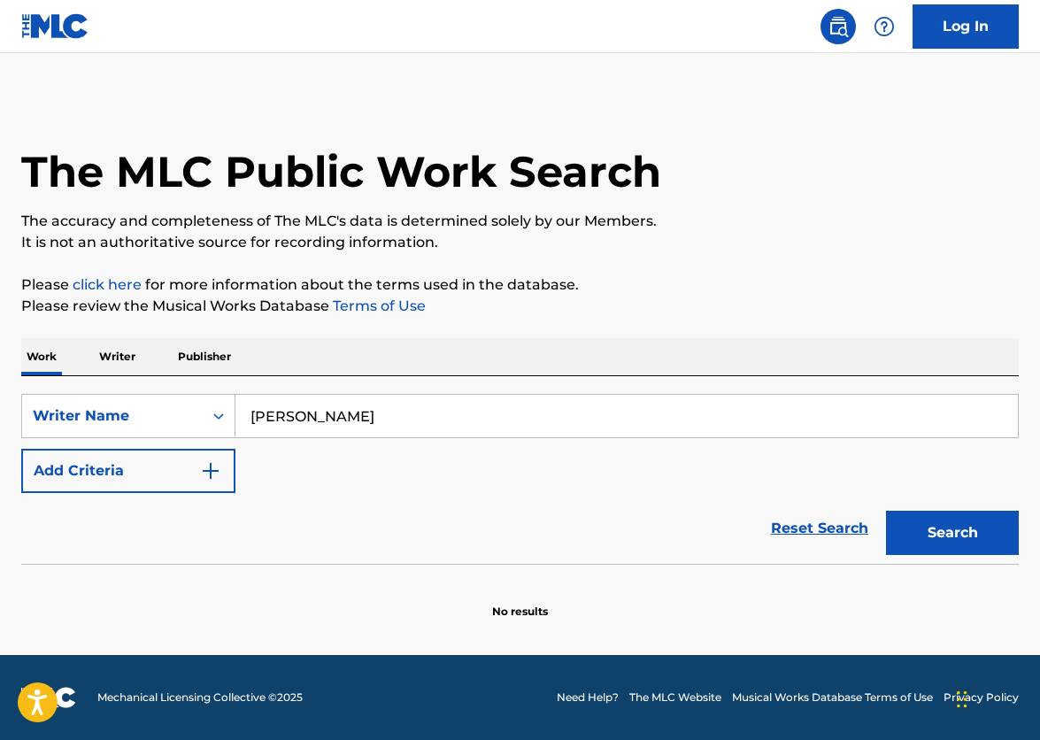
click at [966, 551] on button "Search" at bounding box center [952, 533] width 133 height 44
drag, startPoint x: 378, startPoint y: 418, endPoint x: 196, endPoint y: 409, distance: 182.6
click at [196, 409] on div "SearchWithCriteria22b65a2b-a21a-4f48-a697-6ebf85aa63d1 Writer Name Derek sykes" at bounding box center [520, 416] width 998 height 44
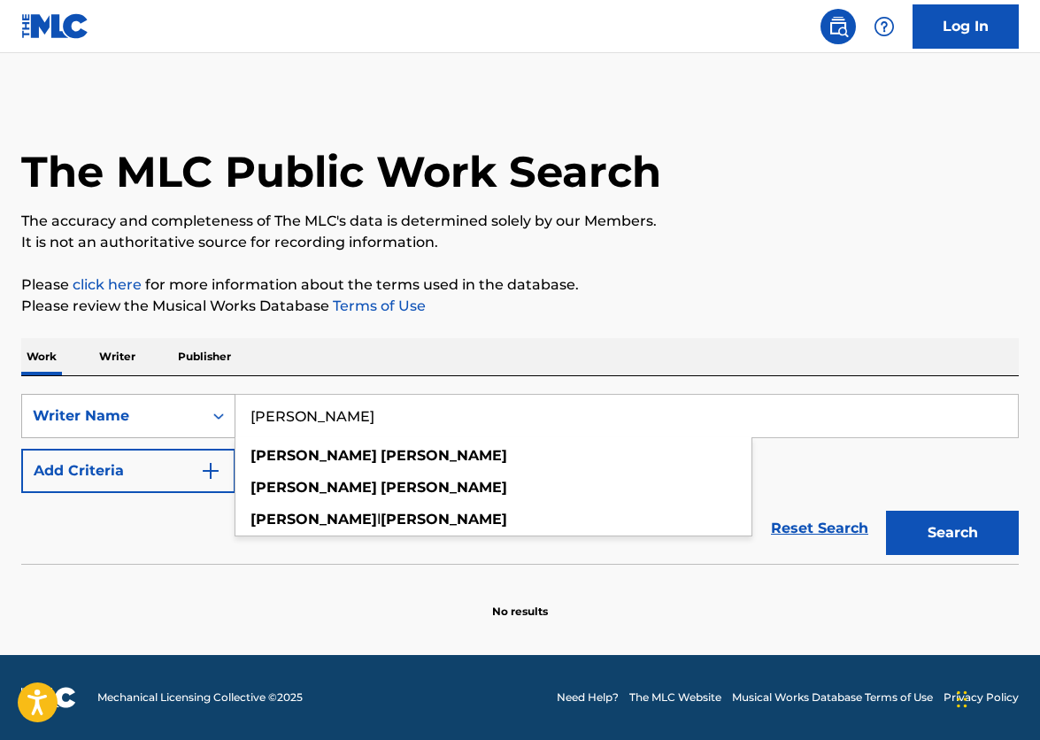
type input "Charlie benante"
click at [953, 533] on button "Search" at bounding box center [952, 533] width 133 height 44
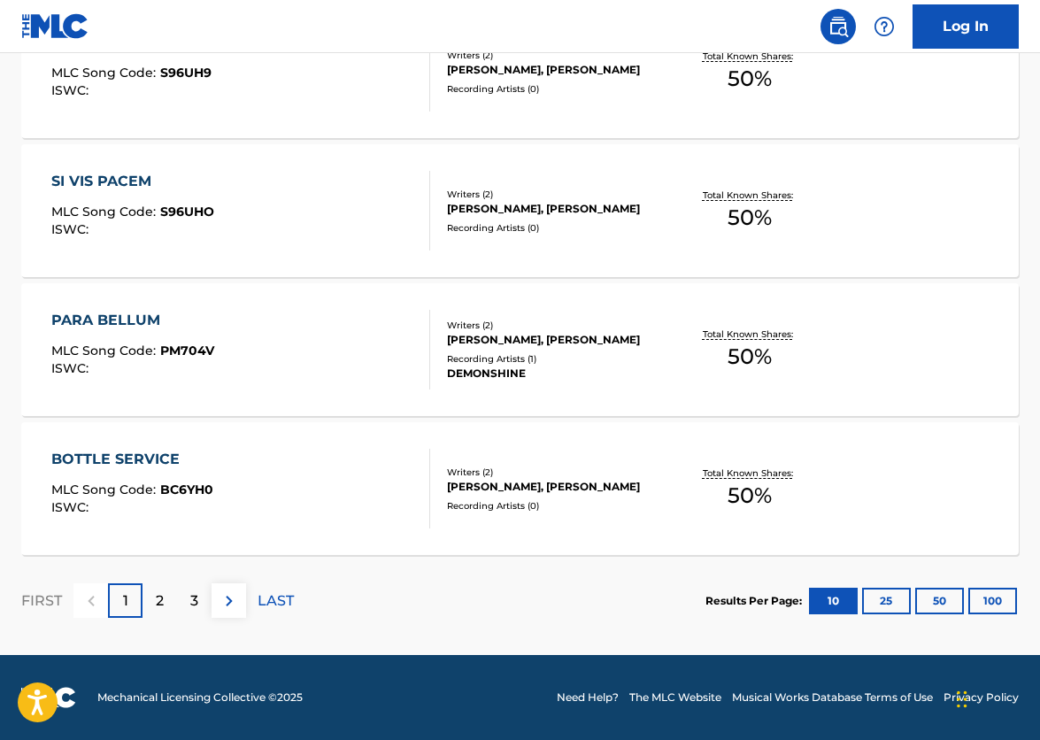
scroll to position [1424, 0]
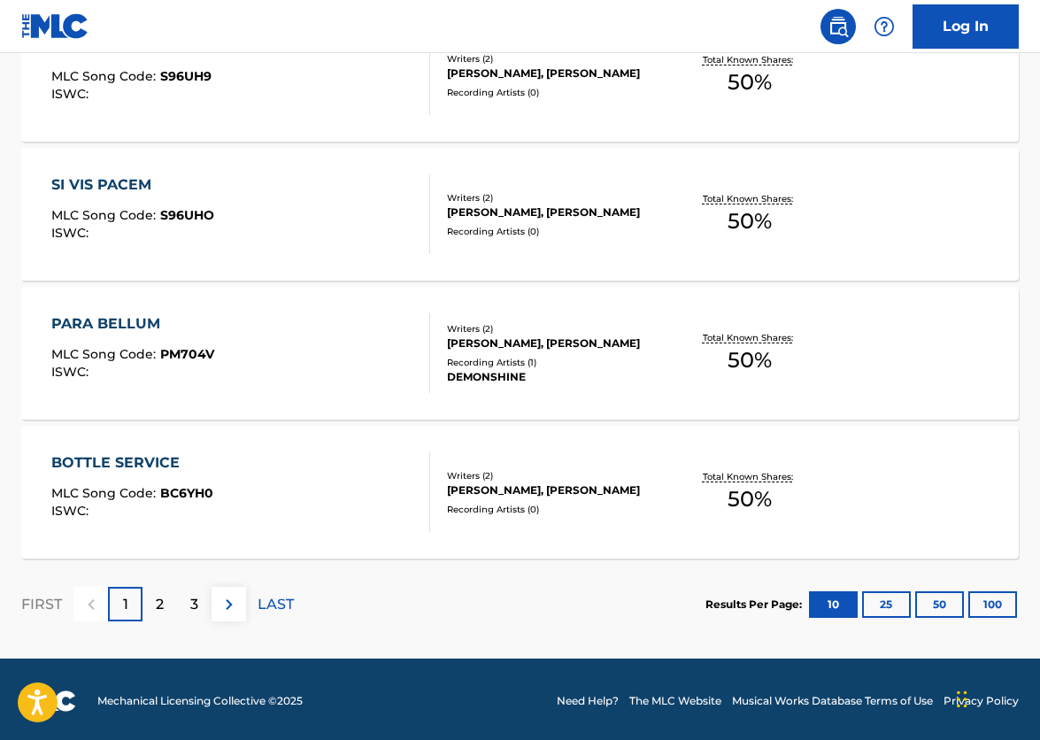
click at [1004, 613] on button "100" at bounding box center [993, 604] width 49 height 27
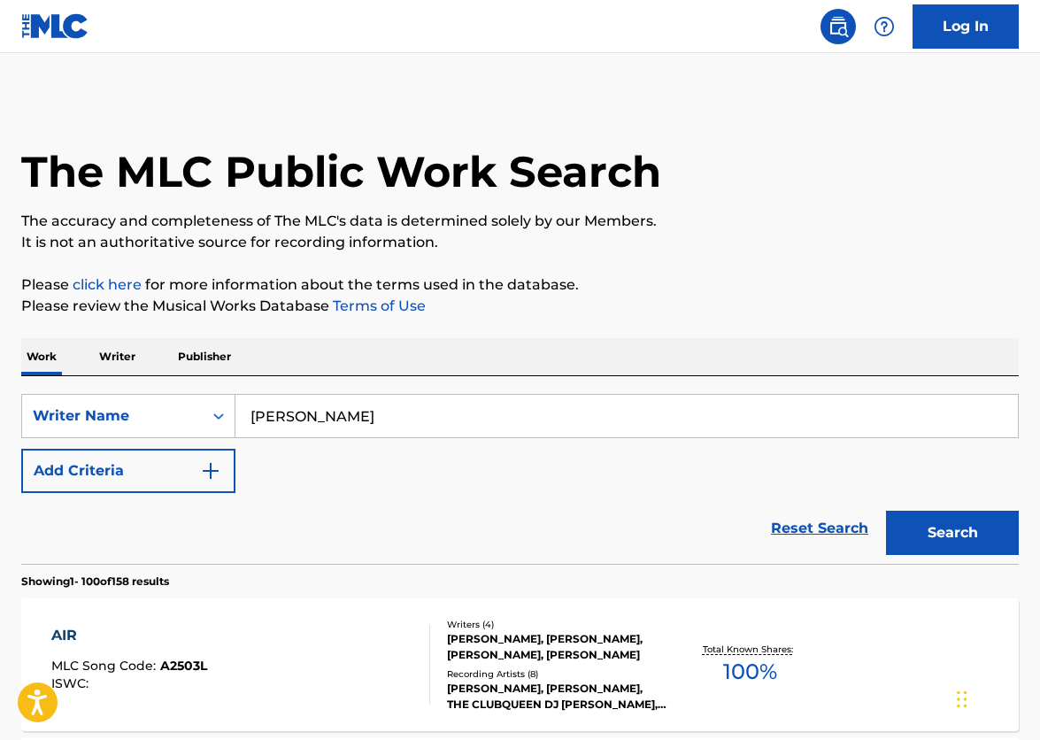
scroll to position [0, 0]
click at [392, 424] on input "Charlie benante" at bounding box center [627, 416] width 783 height 43
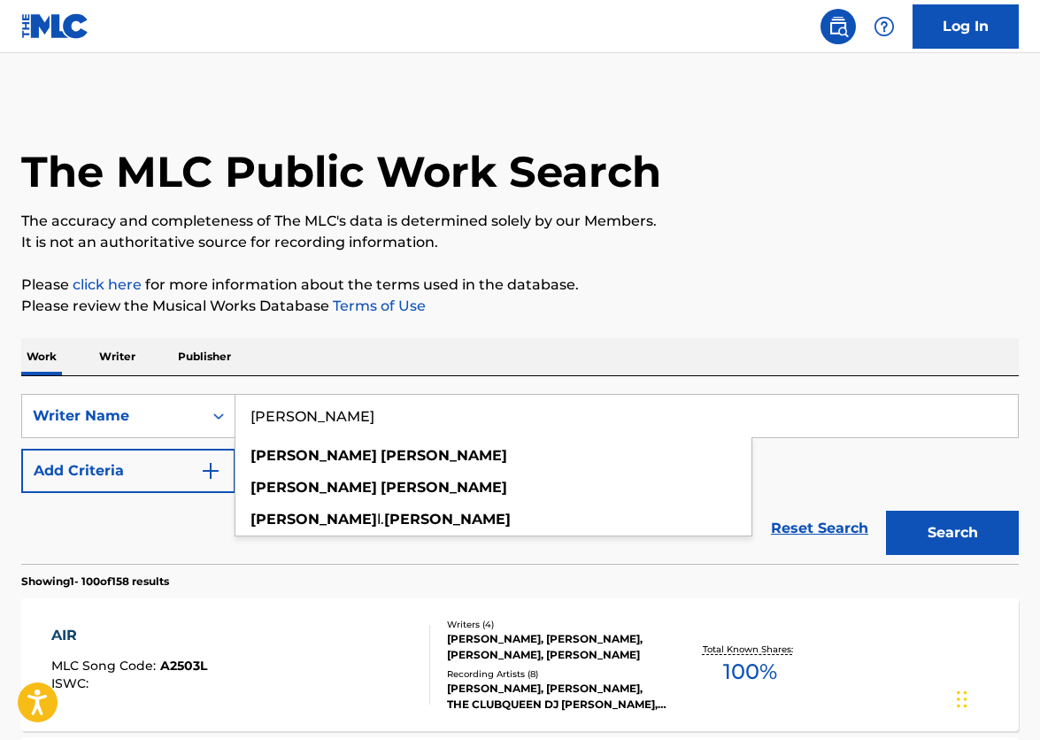
drag, startPoint x: 393, startPoint y: 424, endPoint x: 163, endPoint y: 367, distance: 237.1
click at [185, 417] on div "Writer Name" at bounding box center [112, 416] width 159 height 21
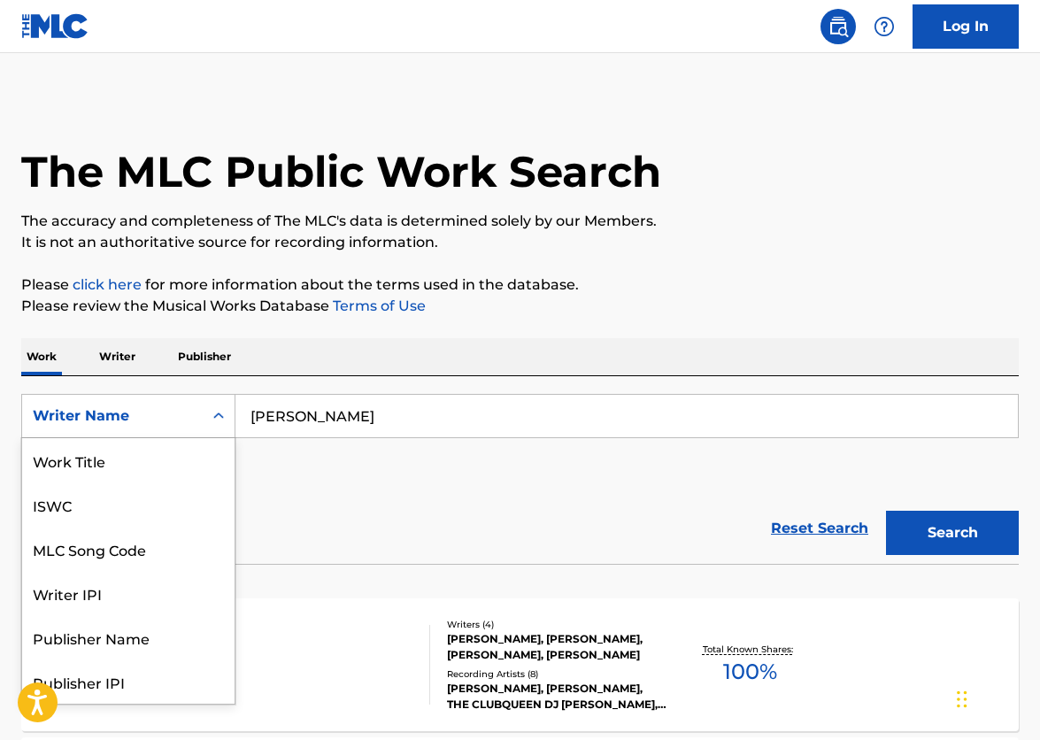
scroll to position [89, 0]
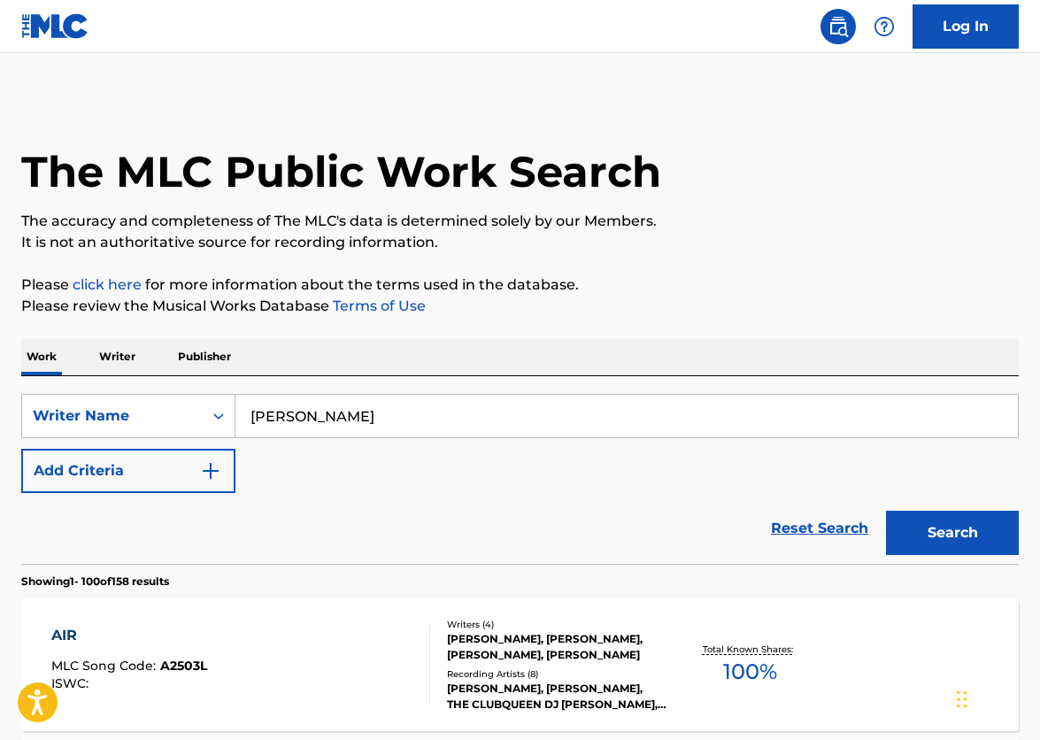
click at [119, 352] on p "Writer" at bounding box center [117, 356] width 47 height 37
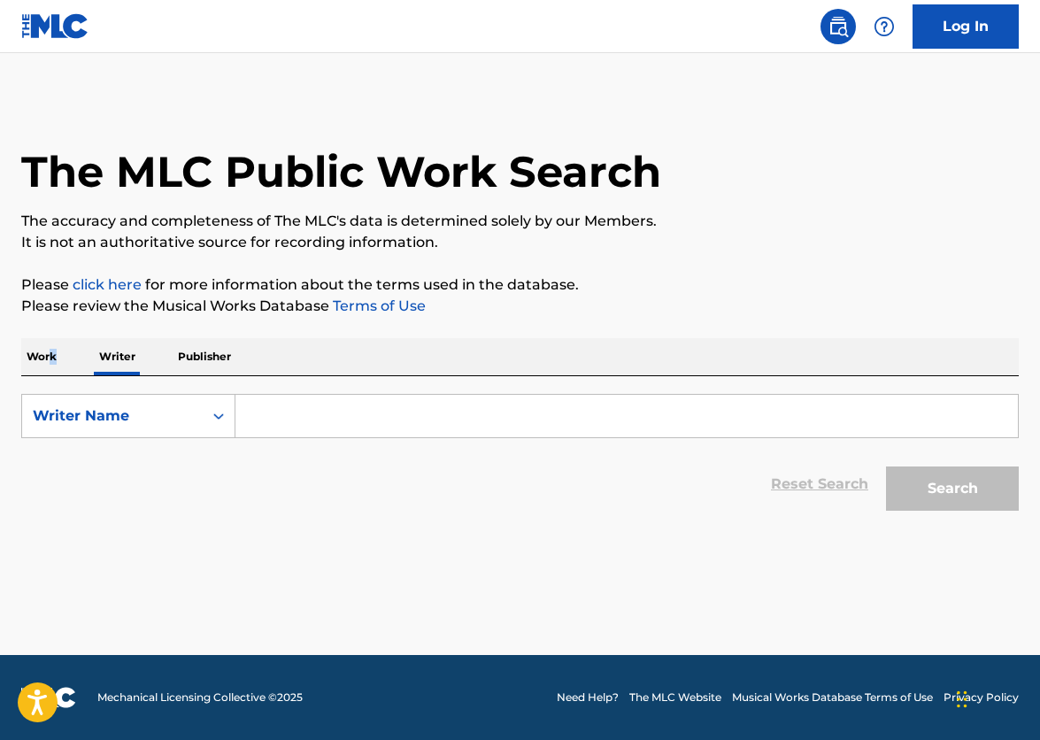
click at [51, 363] on p "Work" at bounding box center [41, 356] width 41 height 37
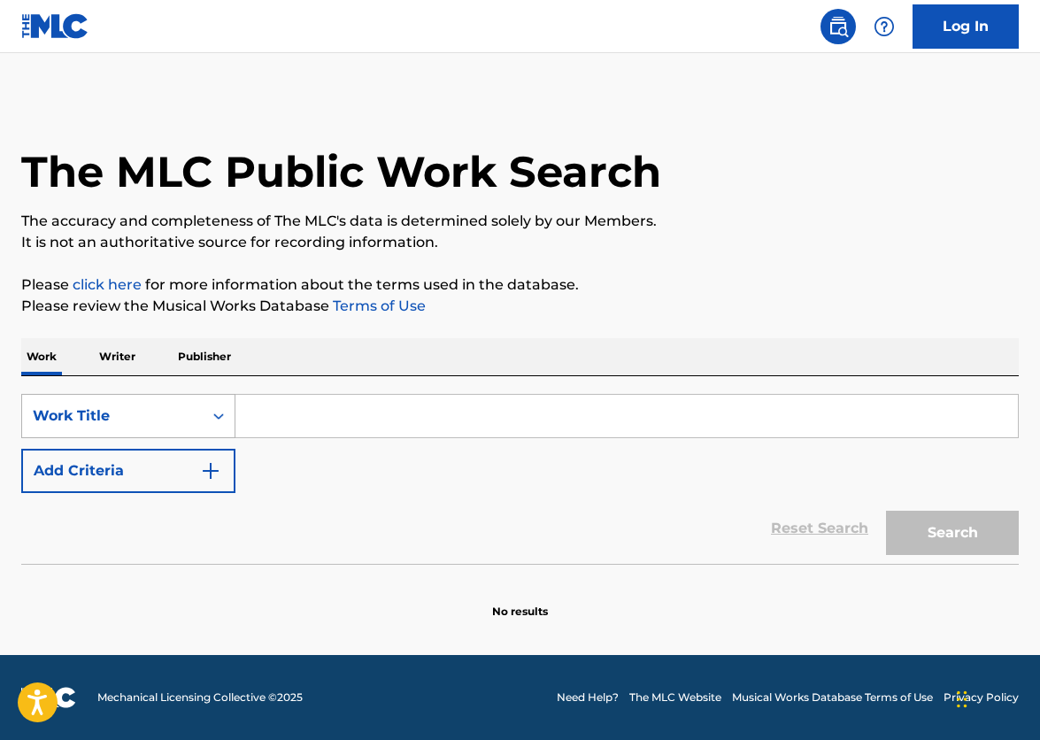
click at [167, 426] on div "Work Title" at bounding box center [112, 416] width 159 height 21
click at [715, 236] on p "It is not an authoritative source for recording information." at bounding box center [520, 242] width 998 height 21
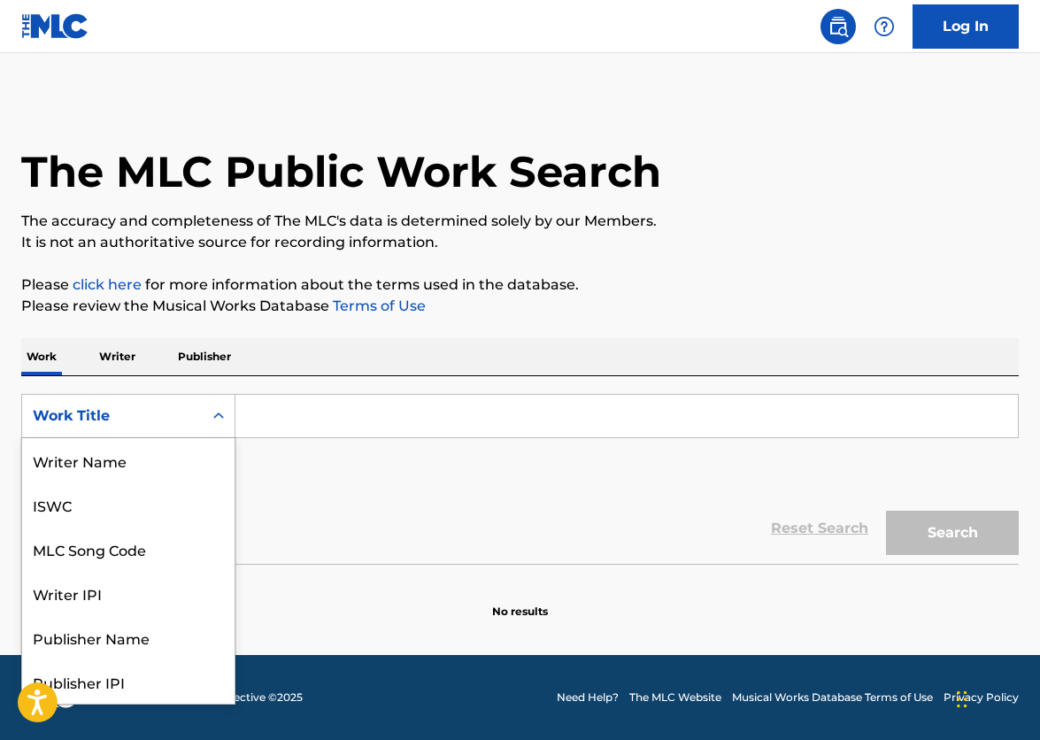
click at [220, 403] on div "Search Form" at bounding box center [219, 416] width 32 height 32
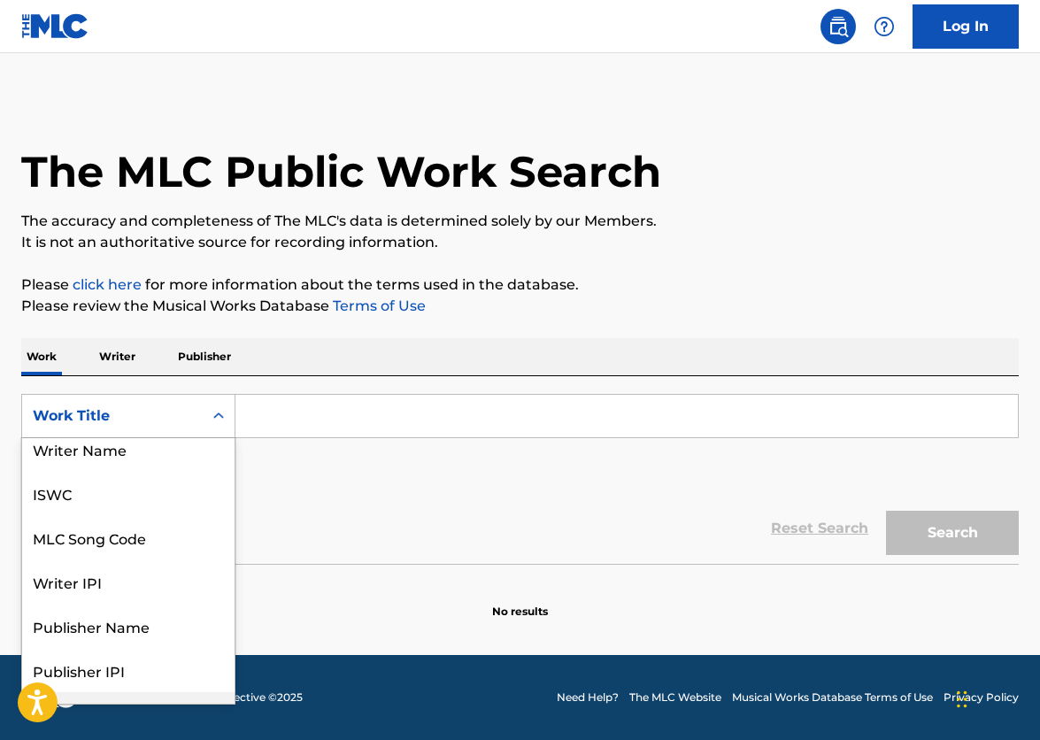
scroll to position [89, 0]
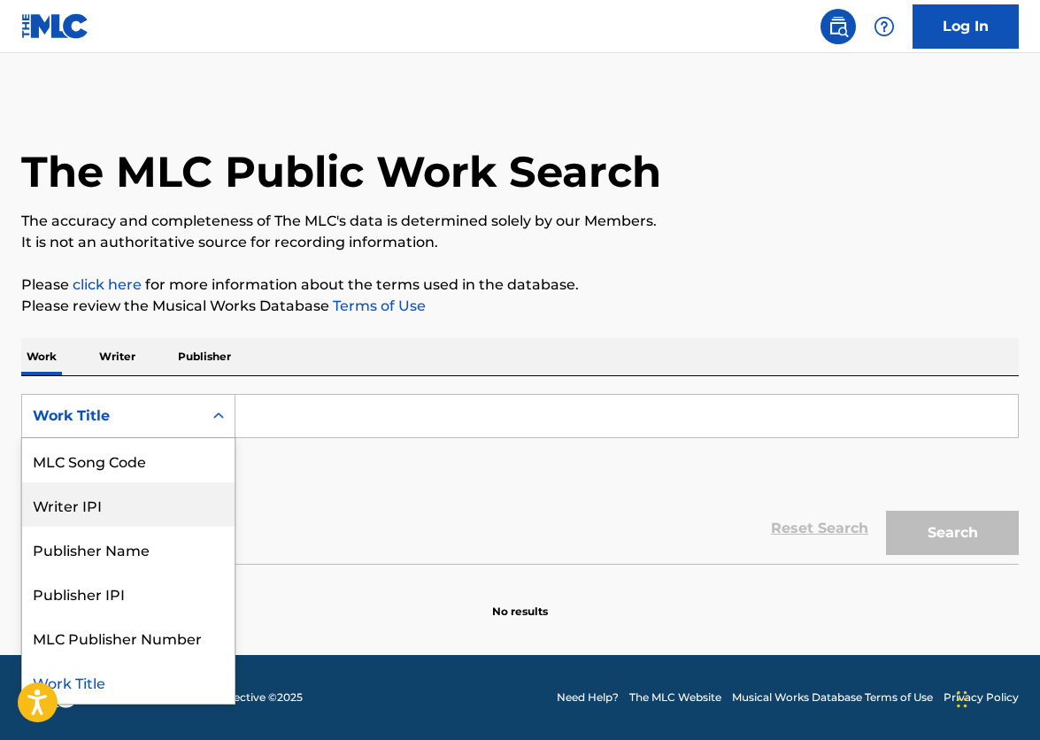
click at [302, 414] on input "Search Form" at bounding box center [627, 416] width 783 height 43
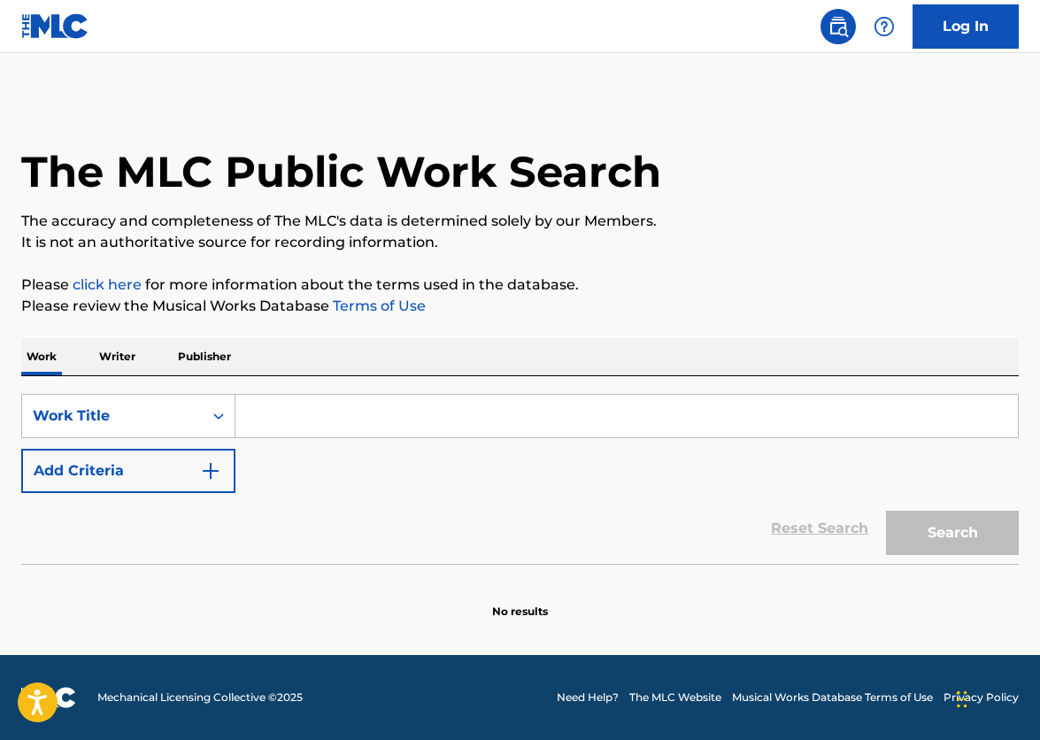
click at [299, 414] on input "Search Form" at bounding box center [627, 416] width 783 height 43
click at [198, 418] on div "Work Title" at bounding box center [112, 416] width 181 height 34
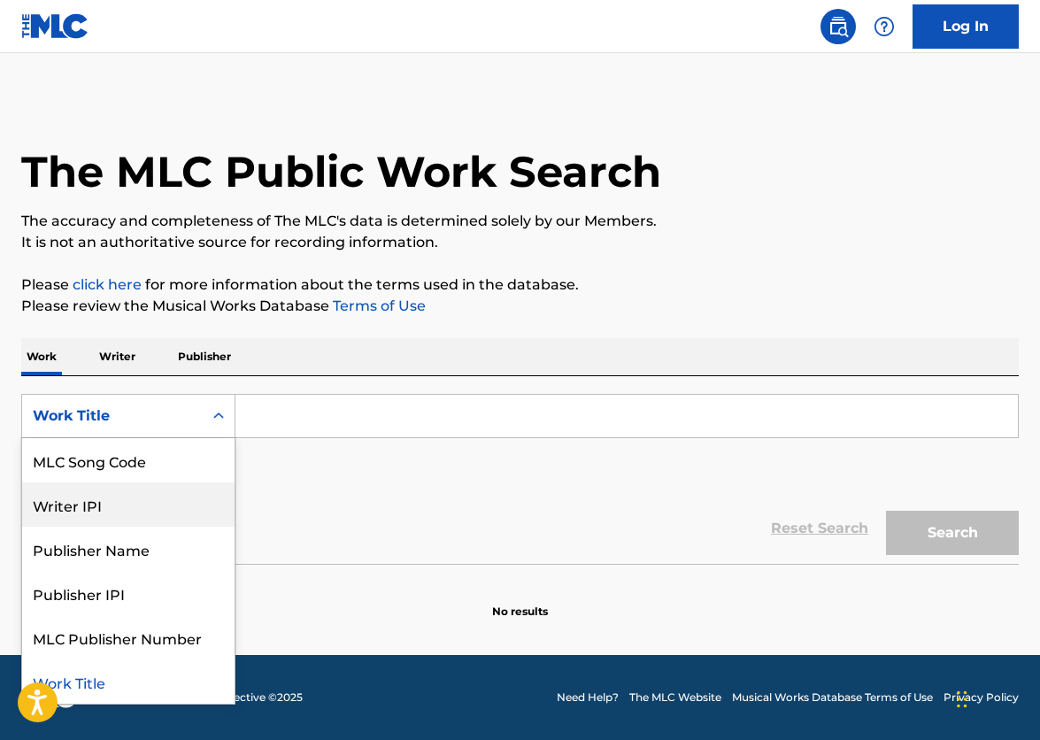
click at [128, 502] on div "Writer IPI" at bounding box center [128, 505] width 213 height 44
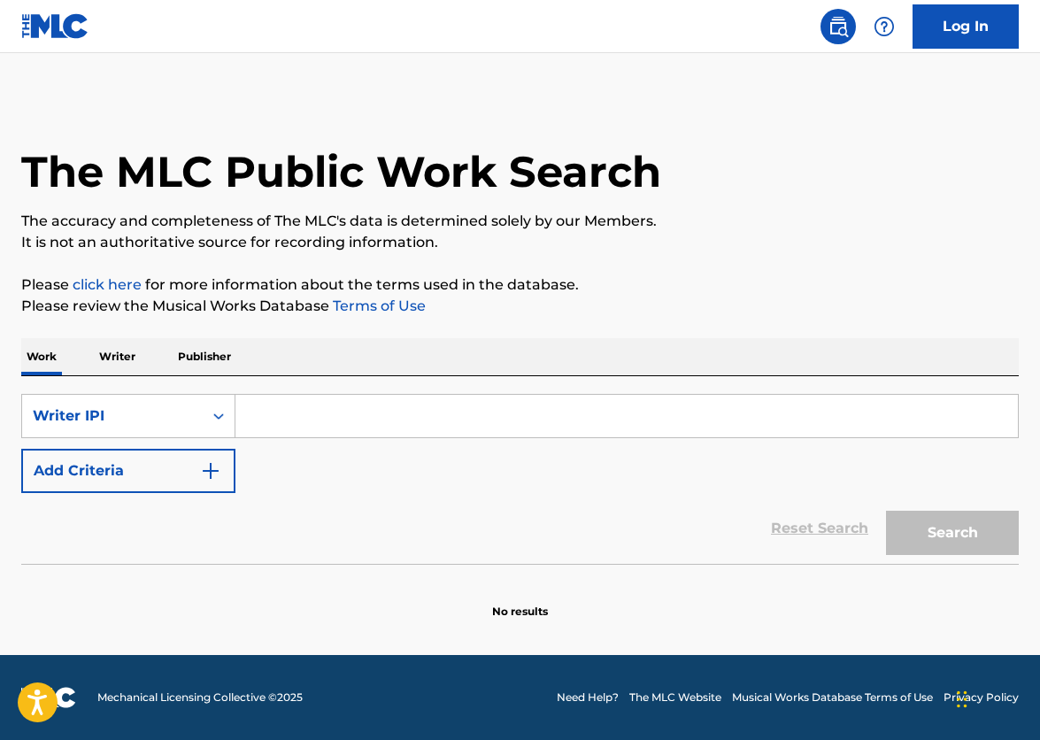
click at [298, 433] on input "Search Form" at bounding box center [627, 416] width 783 height 43
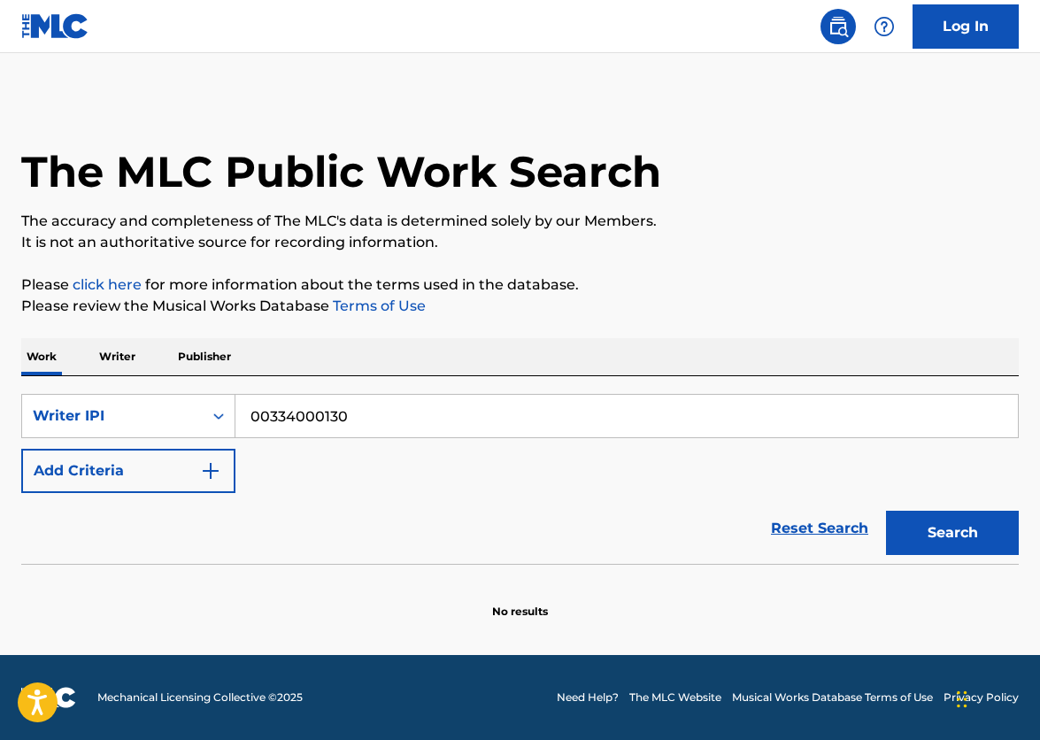
click at [917, 545] on button "Search" at bounding box center [952, 533] width 133 height 44
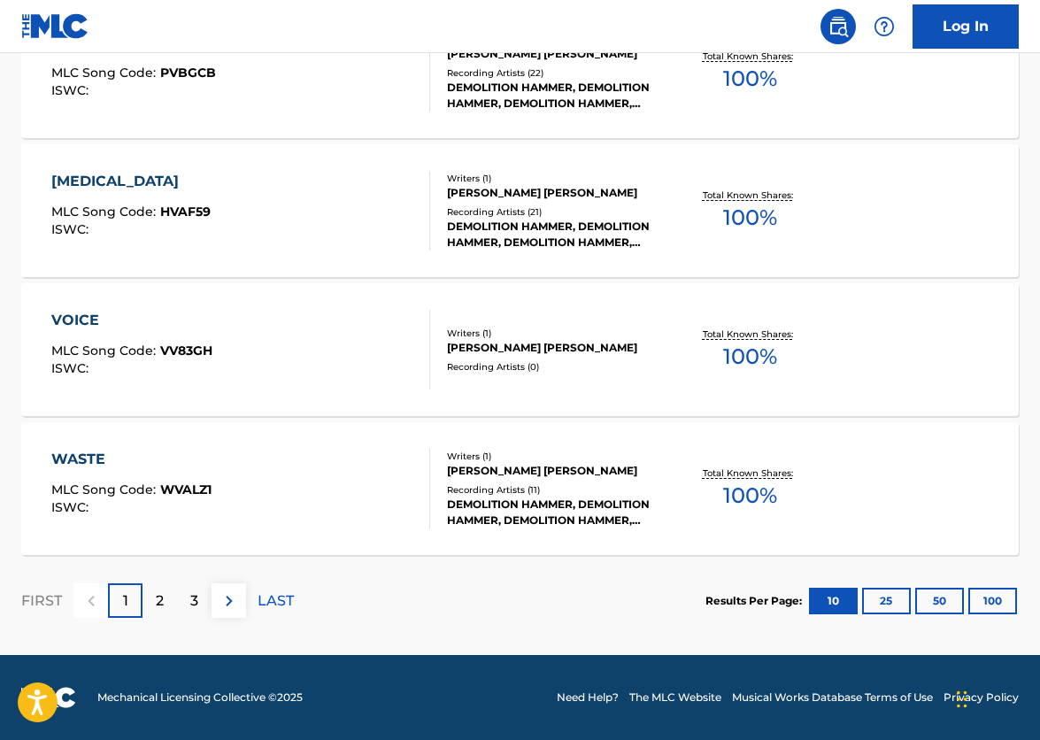
scroll to position [1427, 0]
click at [992, 601] on button "100" at bounding box center [993, 601] width 49 height 27
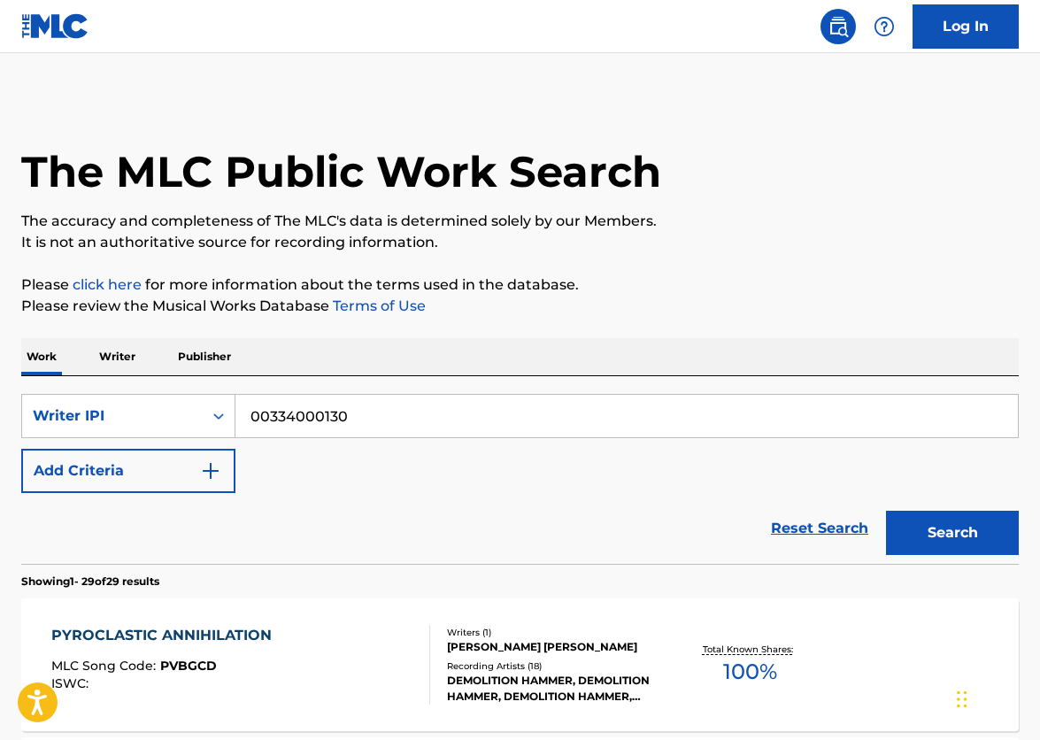
scroll to position [0, 0]
click at [383, 423] on input "00334000130" at bounding box center [627, 416] width 783 height 43
drag, startPoint x: 379, startPoint y: 423, endPoint x: 183, endPoint y: 401, distance: 196.9
click at [183, 401] on div "SearchWithCriteriad7cee109-2046-4b47-9bd4-02eb44a76f98 Writer IPI 00334000130" at bounding box center [520, 416] width 998 height 44
type input "Tom Sawyer"
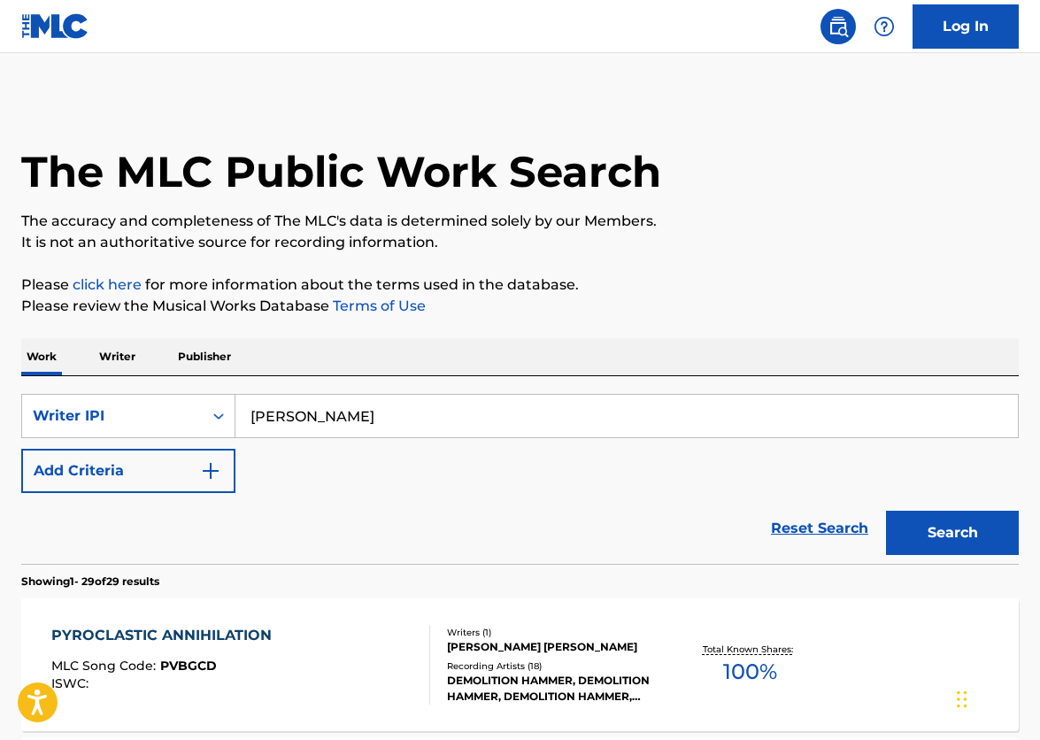
click at [944, 546] on button "Search" at bounding box center [952, 533] width 133 height 44
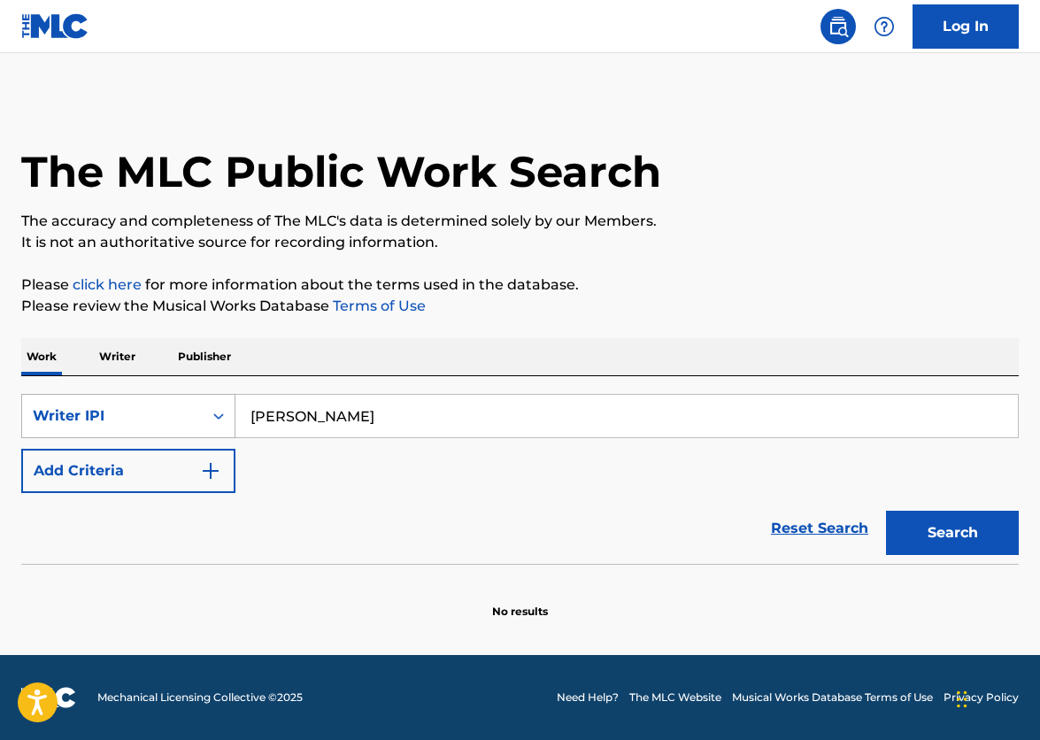
click at [181, 411] on div "Writer IPI" at bounding box center [112, 416] width 159 height 21
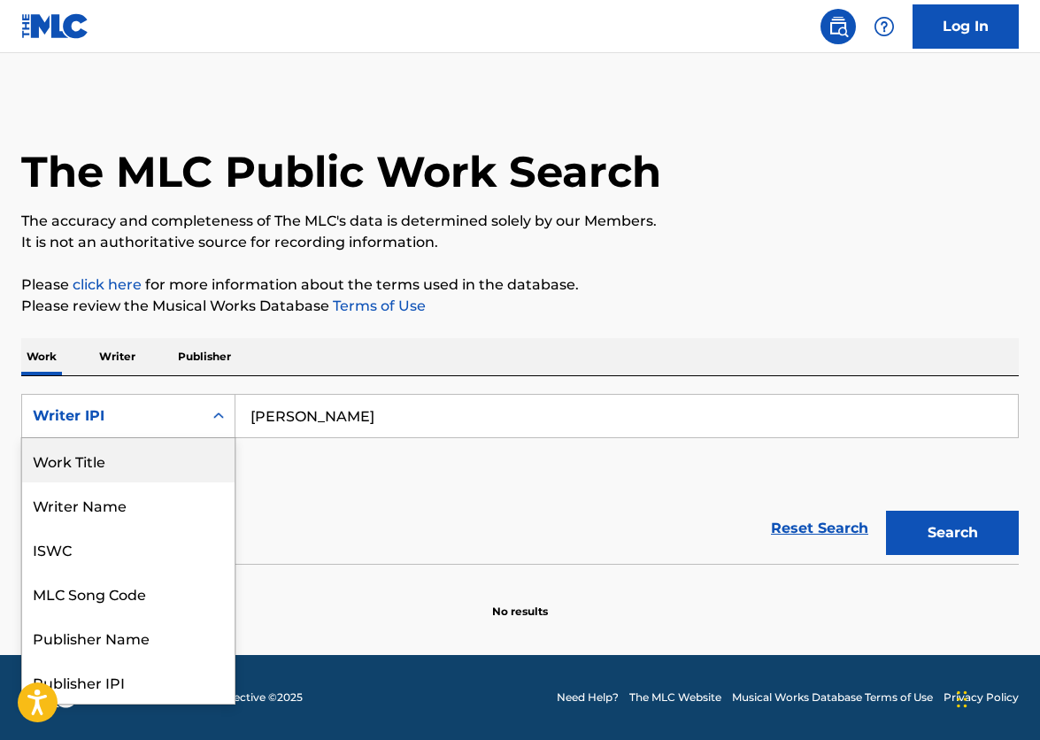
click at [125, 468] on div "Work Title" at bounding box center [128, 460] width 213 height 44
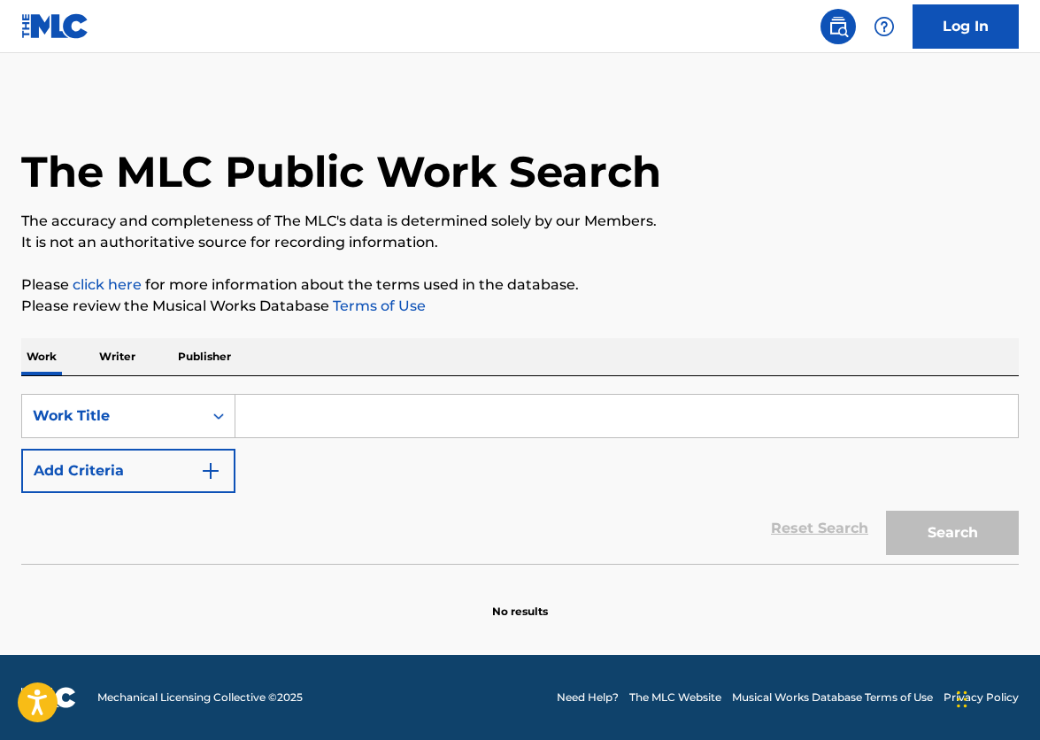
click at [440, 401] on input "Search Form" at bounding box center [627, 416] width 783 height 43
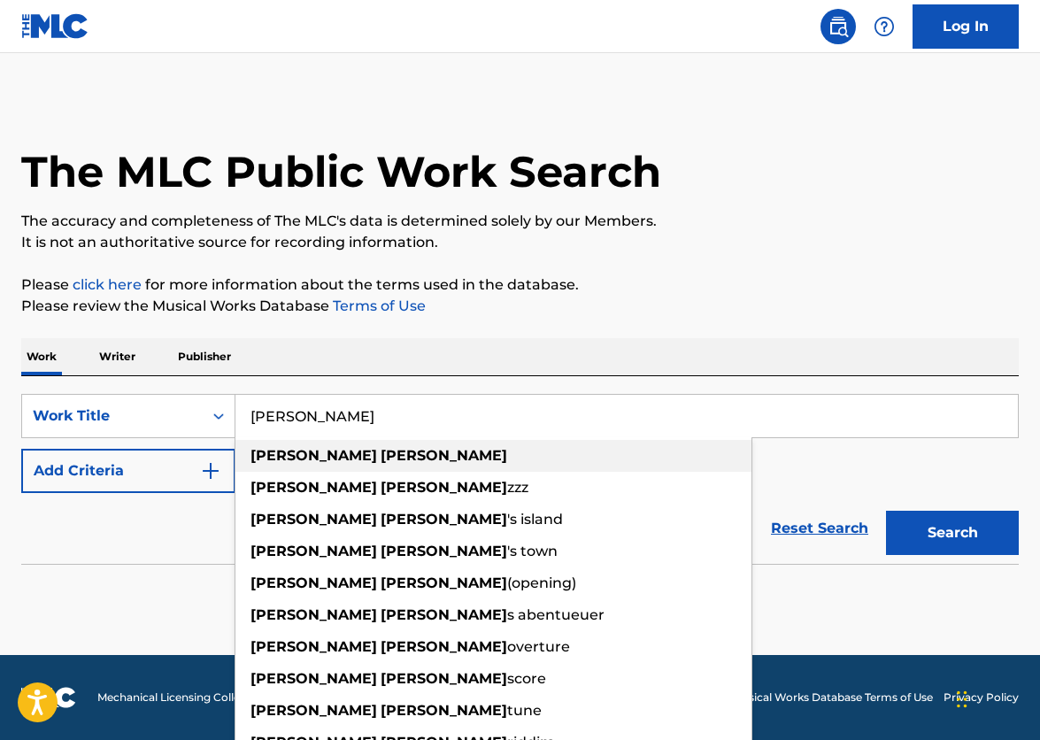
click at [445, 447] on div "tom sawyer" at bounding box center [494, 456] width 516 height 32
type input "tom sawyer"
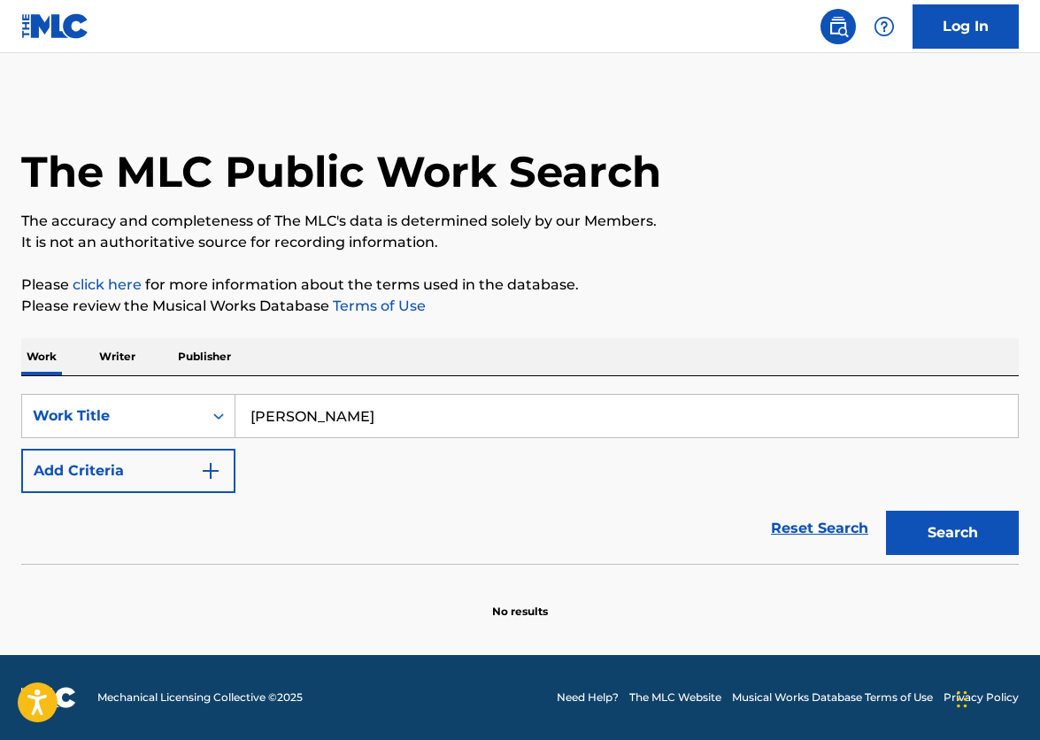
click at [981, 536] on button "Search" at bounding box center [952, 533] width 133 height 44
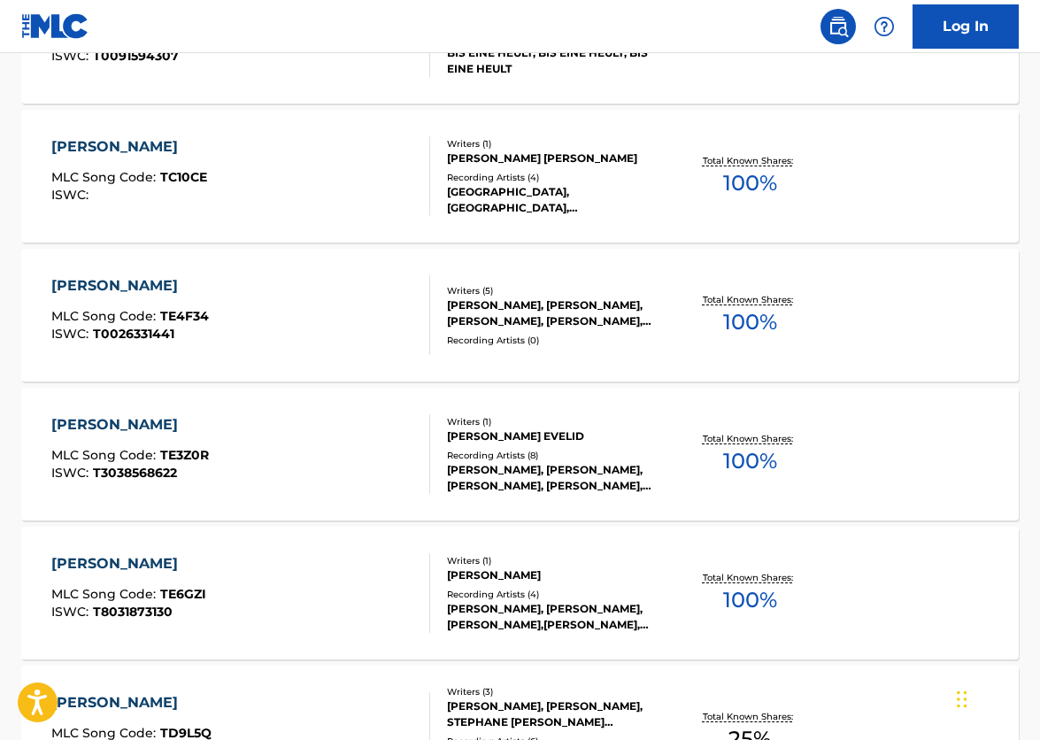
scroll to position [2703, 0]
